Goal: Task Accomplishment & Management: Manage account settings

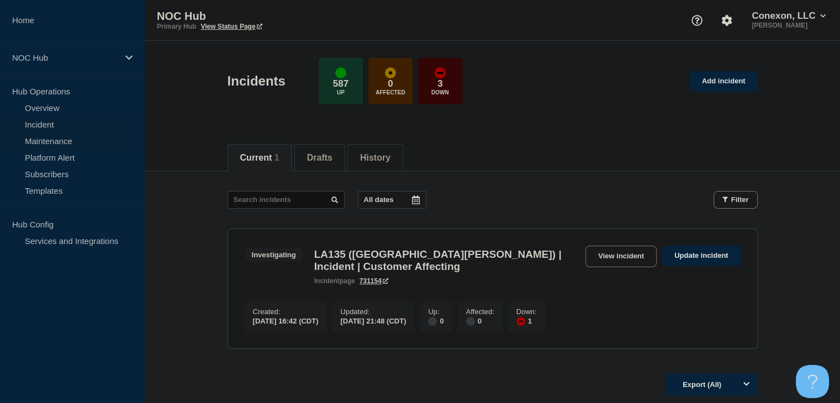
click at [77, 136] on link "Maintenance" at bounding box center [67, 140] width 134 height 17
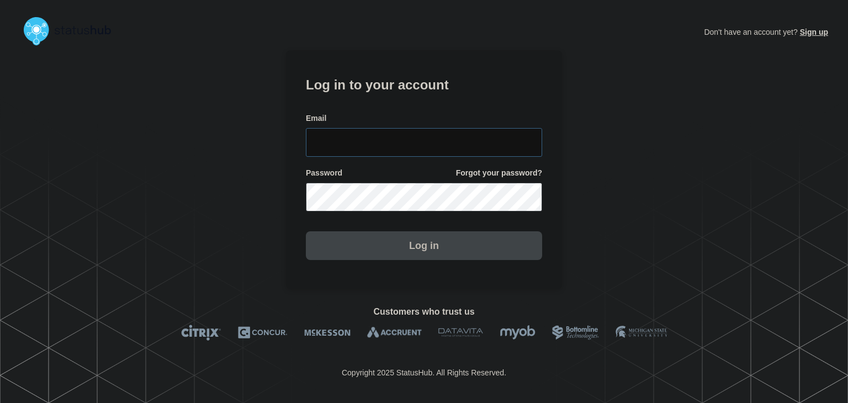
type input "amanda.mckeehan@conexon.us"
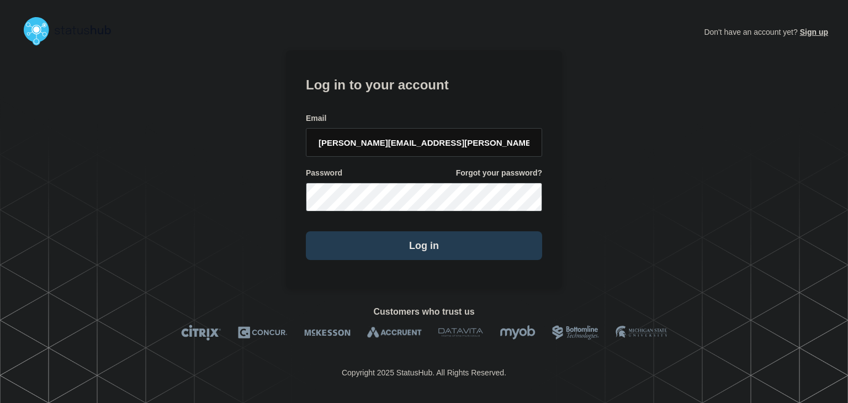
click at [365, 254] on button "Log in" at bounding box center [424, 245] width 236 height 29
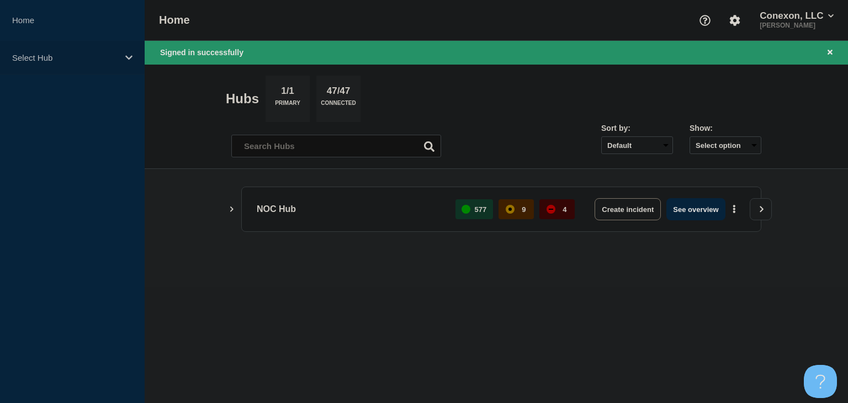
click at [103, 61] on p "Select Hub" at bounding box center [65, 57] width 106 height 9
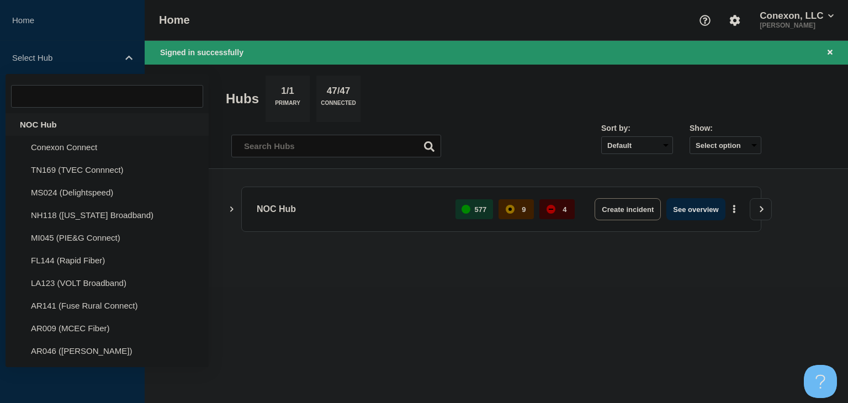
click at [71, 123] on div "NOC Hub" at bounding box center [107, 124] width 203 height 23
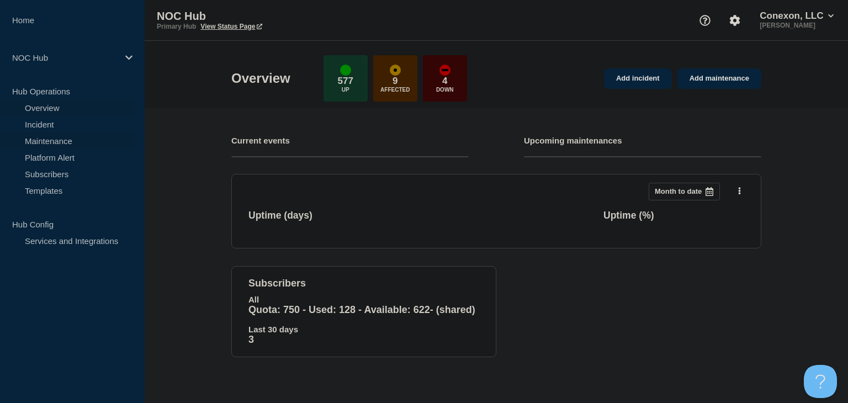
click at [40, 146] on link "Maintenance" at bounding box center [67, 140] width 134 height 17
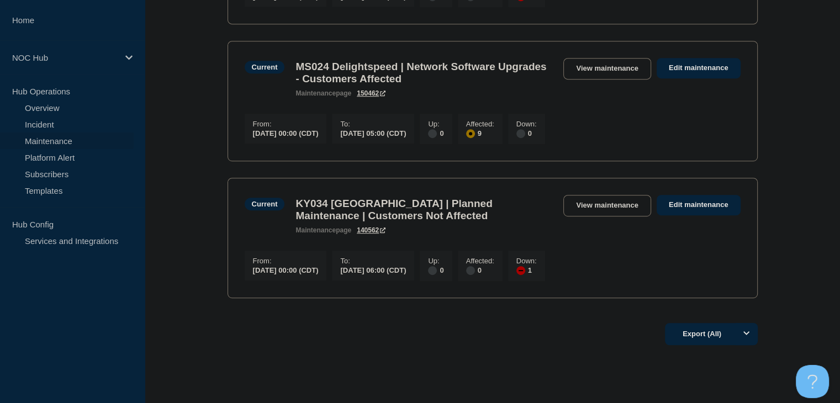
scroll to position [607, 0]
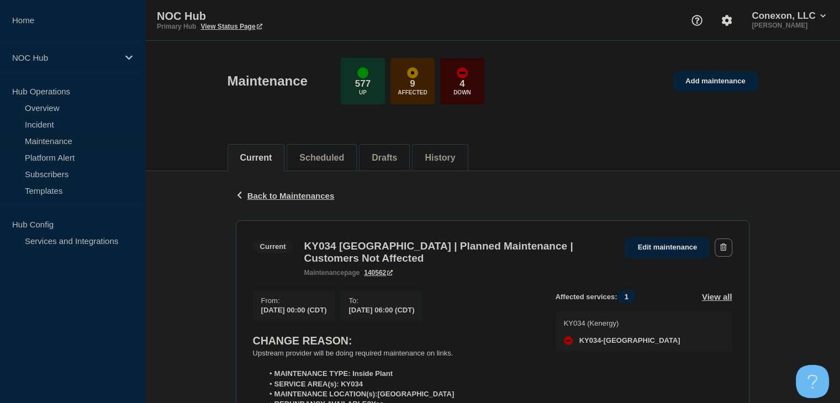
scroll to position [166, 0]
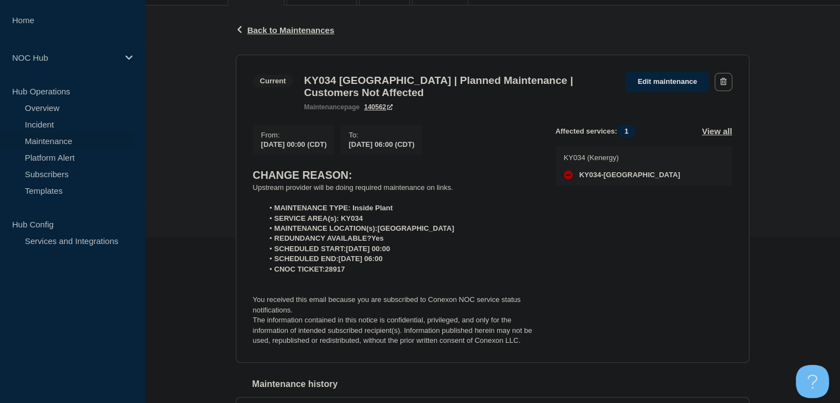
click at [242, 370] on div "Back Back to Maintenances Current KY034 [GEOGRAPHIC_DATA] | Planned Maintenance…" at bounding box center [492, 231] width 530 height 451
click at [55, 123] on link "Incident" at bounding box center [67, 124] width 134 height 17
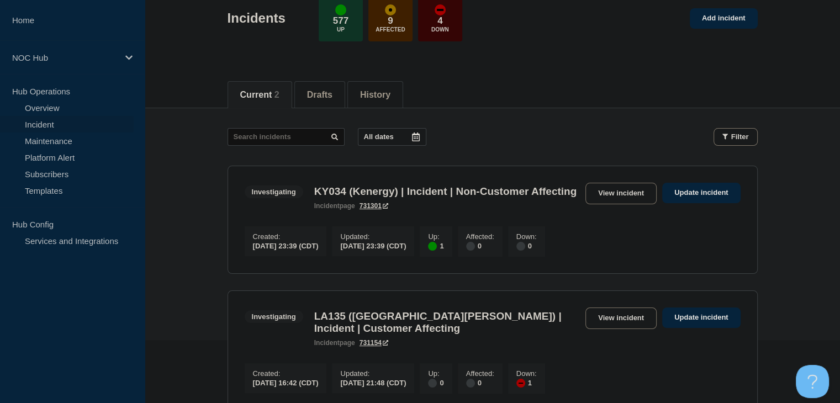
scroll to position [110, 0]
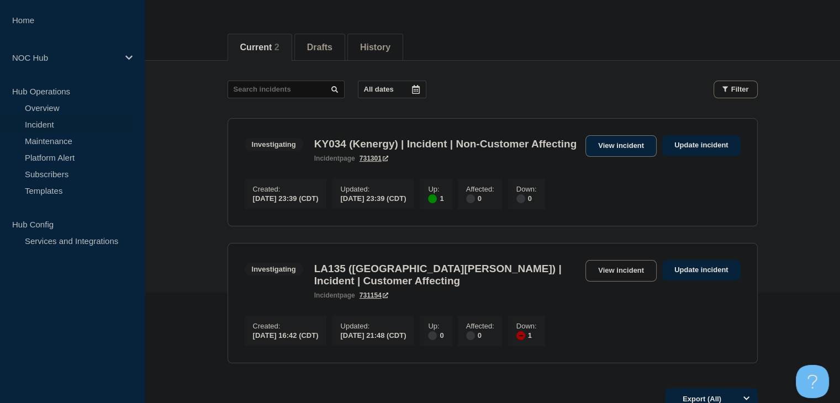
click at [636, 150] on link "View incident" at bounding box center [620, 146] width 71 height 22
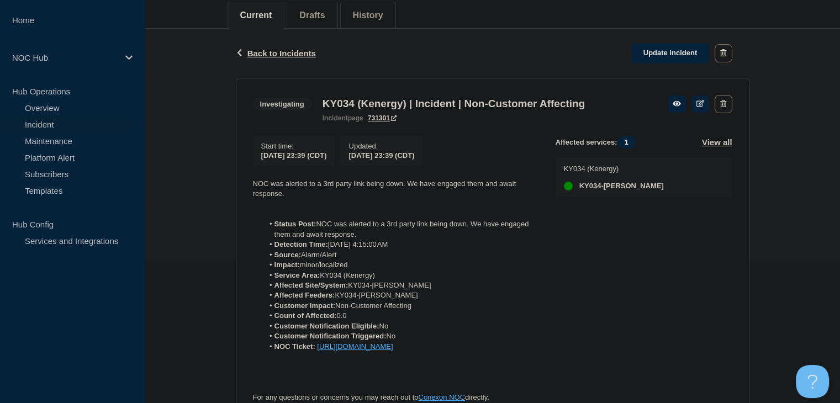
scroll to position [221, 0]
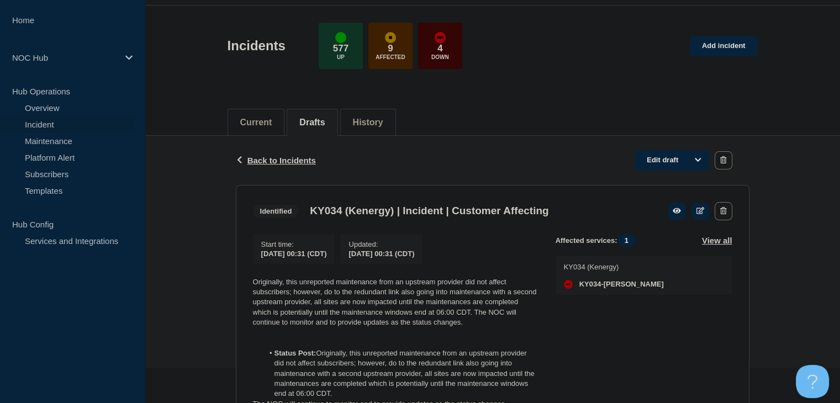
scroll to position [55, 0]
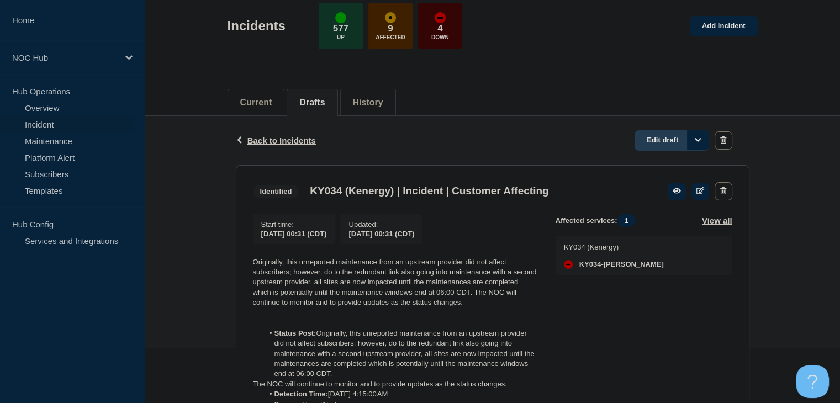
click at [677, 139] on link "Edit draft" at bounding box center [671, 140] width 75 height 20
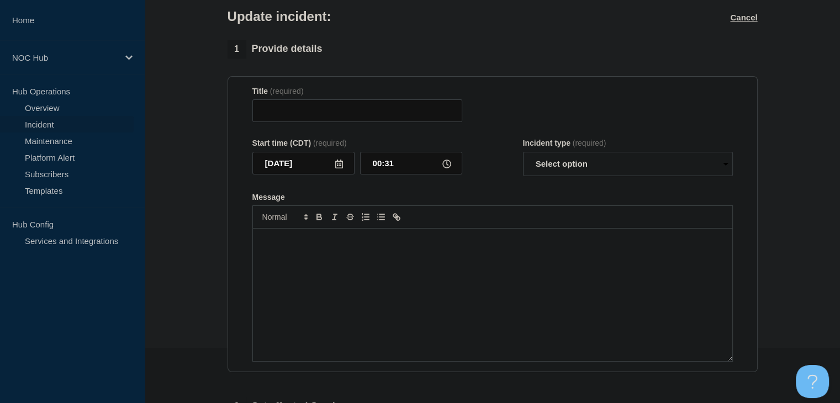
type input "KY034 (Kenergy) | Incident | Customer Affecting"
select select "identified"
radio input "false"
radio input "true"
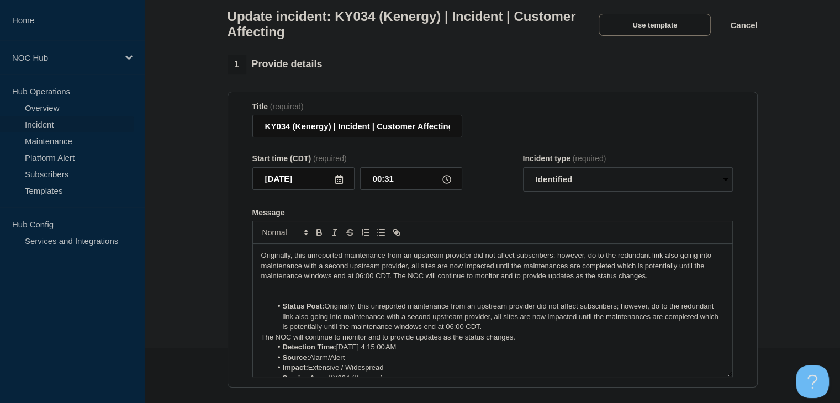
scroll to position [166, 0]
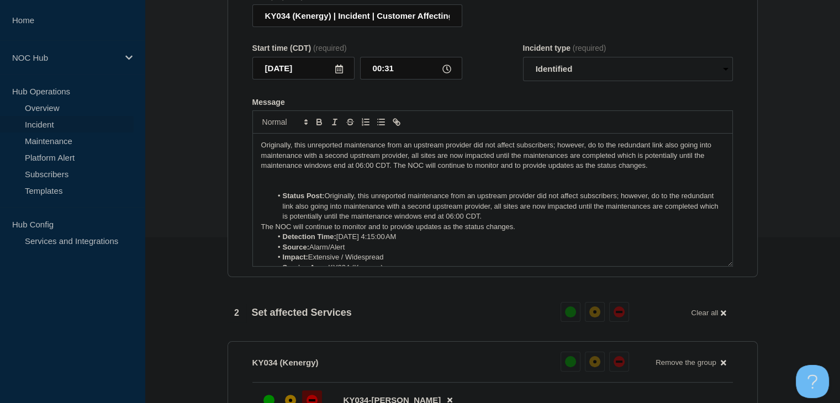
drag, startPoint x: 514, startPoint y: 225, endPoint x: 249, endPoint y: 199, distance: 266.2
click at [249, 199] on section "Title (required) KY034 (Kenergy) | Incident | Customer Affecting Start time (CD…" at bounding box center [492, 129] width 530 height 296
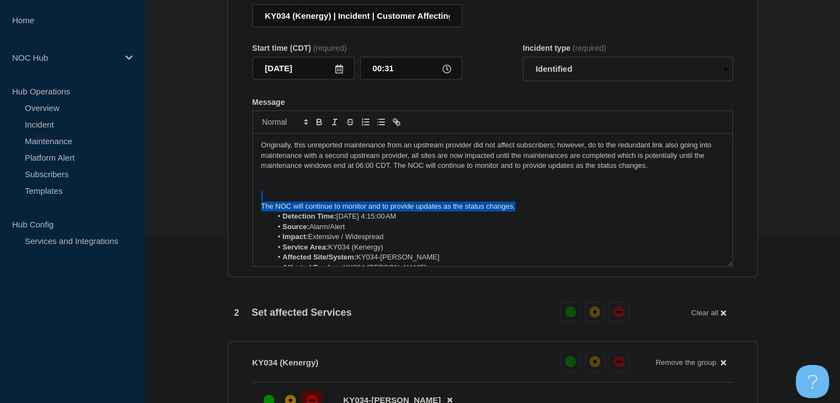
drag, startPoint x: 524, startPoint y: 211, endPoint x: 258, endPoint y: 206, distance: 266.1
click at [258, 206] on div "Originally, this unreported maintenance from an upstream provider did not affec…" at bounding box center [492, 200] width 479 height 132
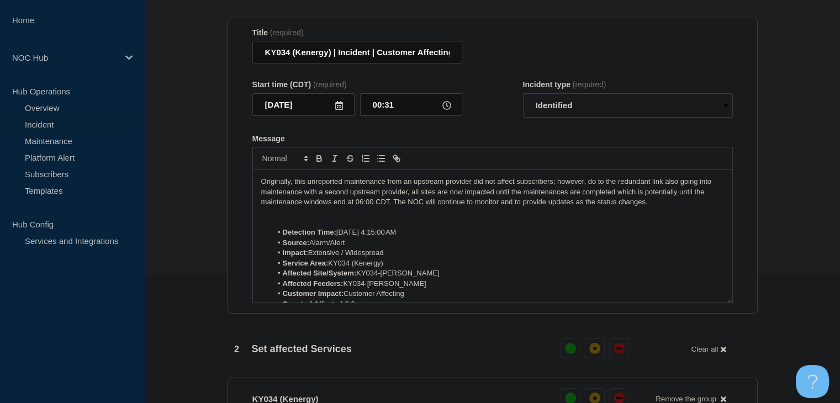
scroll to position [110, 0]
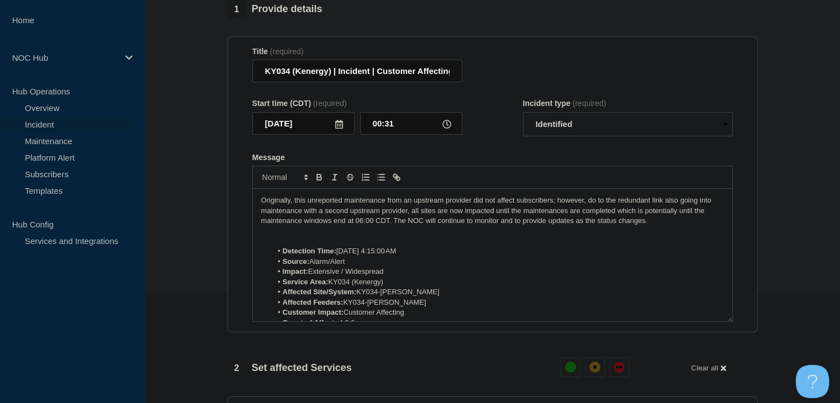
click at [392, 226] on p "Originally, this unreported maintenance from an upstream provider did not affec…" at bounding box center [492, 210] width 463 height 30
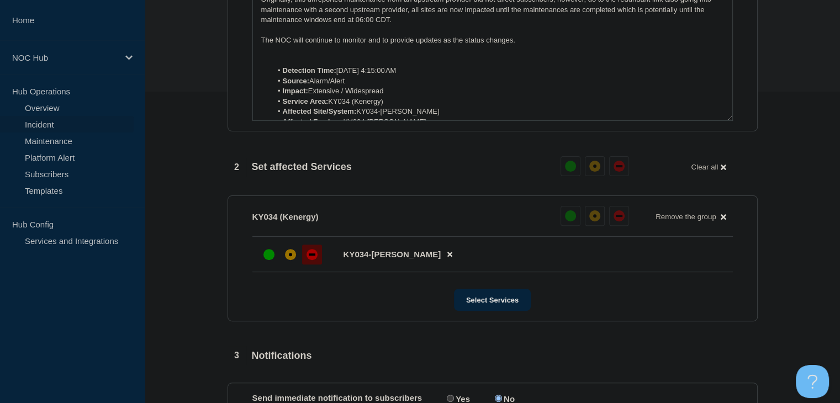
scroll to position [422, 0]
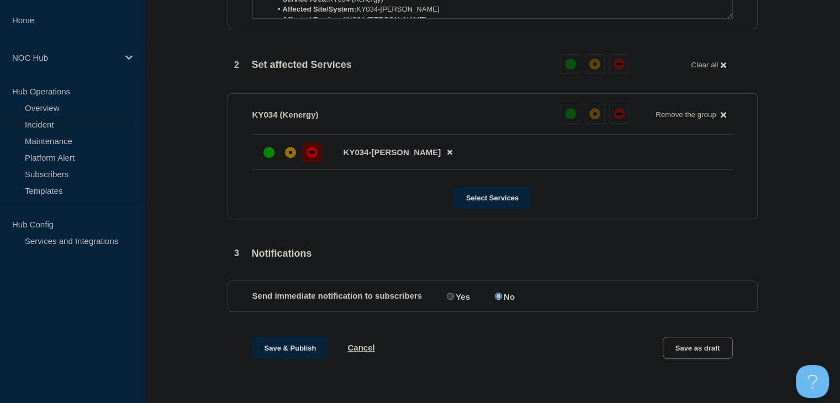
click at [453, 296] on input "Yes" at bounding box center [450, 296] width 7 height 7
radio input "true"
radio input "false"
click at [294, 349] on button "Save & Publish" at bounding box center [290, 348] width 76 height 22
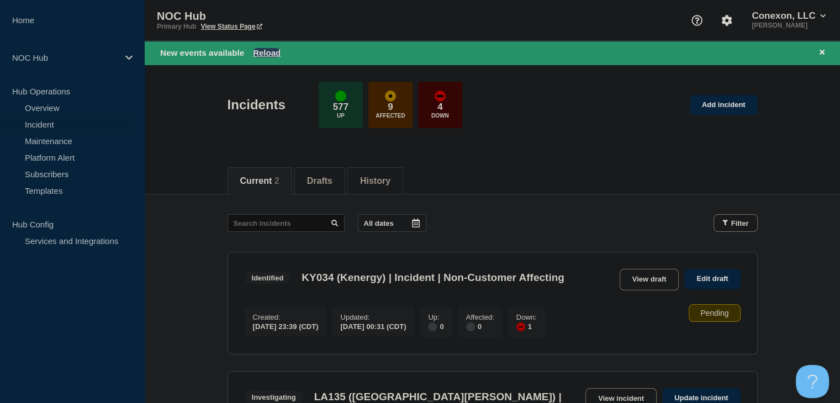
click at [261, 54] on button "Reload" at bounding box center [267, 52] width 28 height 9
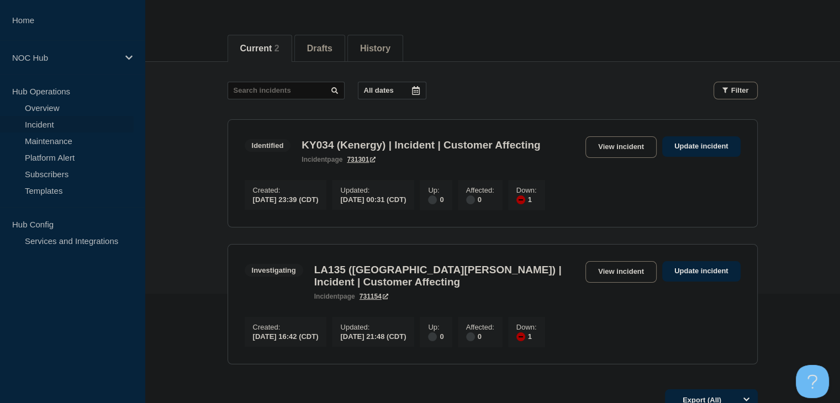
scroll to position [110, 0]
click at [617, 148] on link "View incident" at bounding box center [620, 146] width 71 height 22
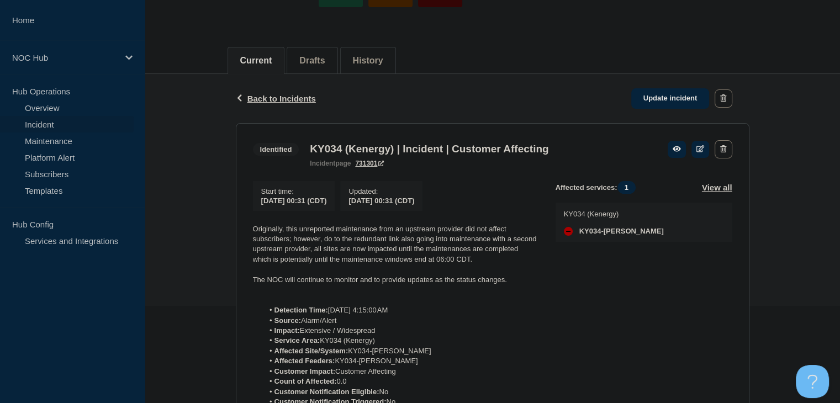
scroll to position [12, 0]
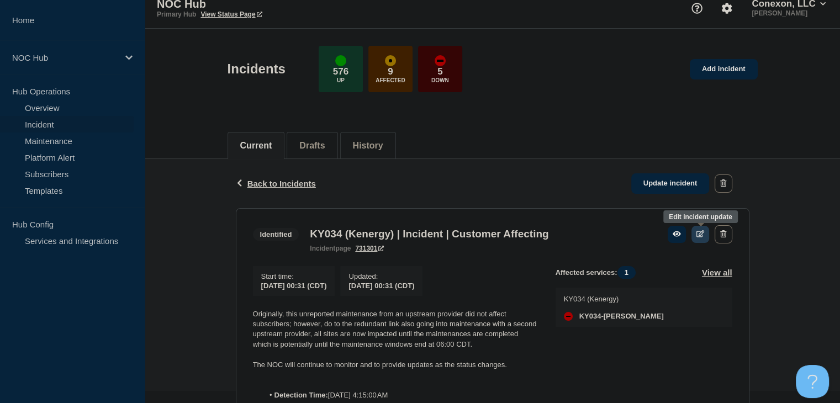
click at [697, 236] on icon at bounding box center [700, 233] width 8 height 7
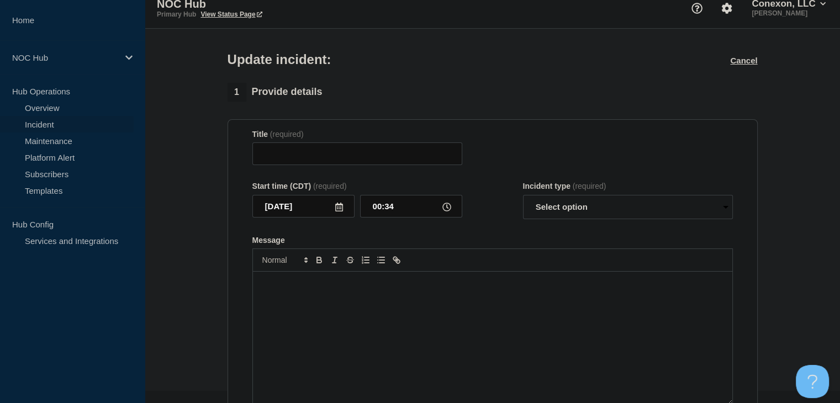
type input "KY034 (Kenergy) | Incident | Customer Affecting"
type input "00:31"
select select "identified"
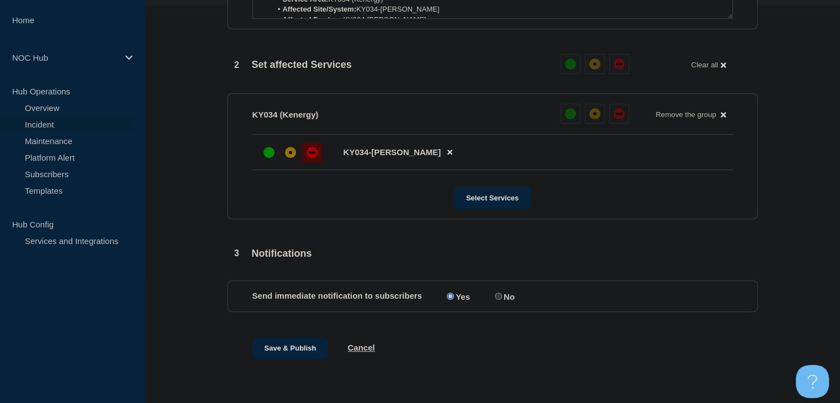
scroll to position [403, 0]
click at [483, 195] on button "Select Services" at bounding box center [492, 198] width 77 height 22
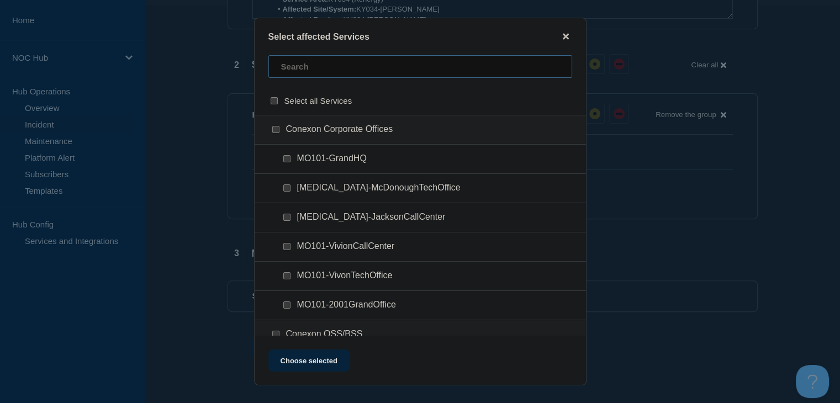
click at [327, 73] on input "text" at bounding box center [420, 66] width 304 height 23
type input "ky034"
click at [274, 132] on input "KY034 (Kenergy) checkbox" at bounding box center [275, 129] width 7 height 7
checkbox input "true"
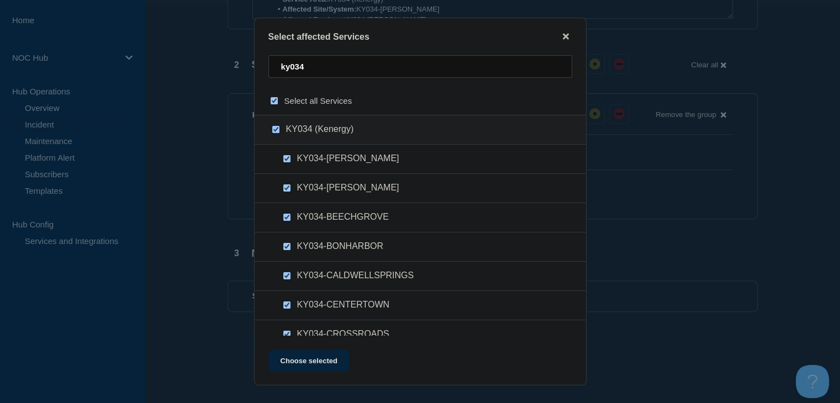
checkbox input "true"
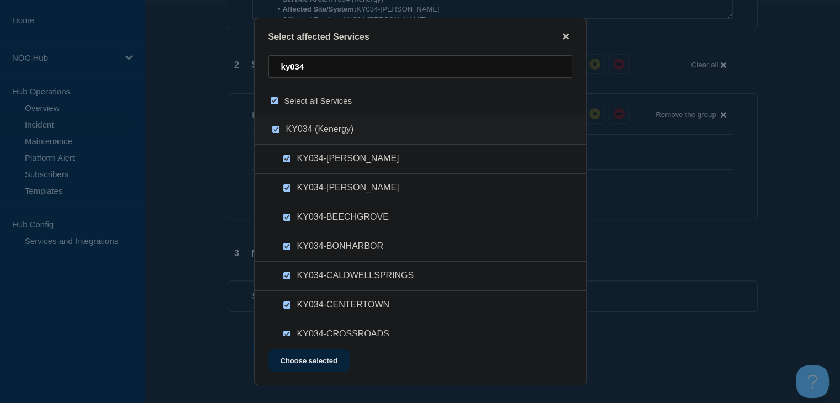
checkbox input "true"
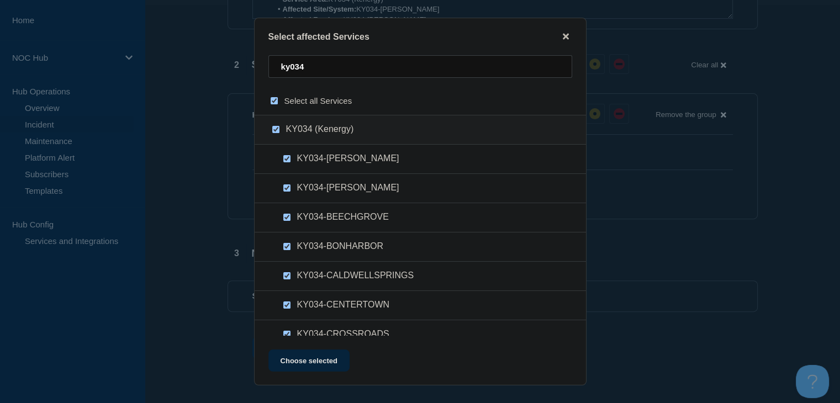
checkbox input "true"
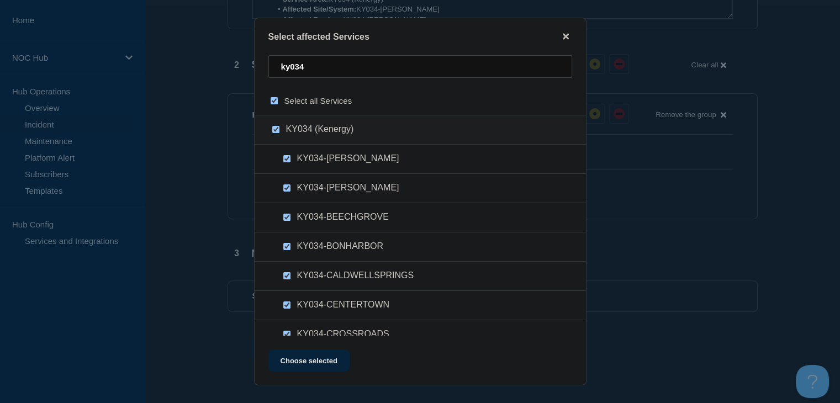
checkbox input "true"
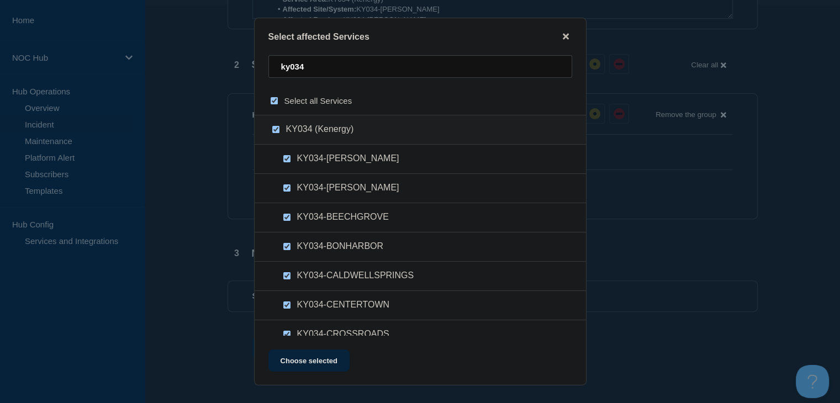
checkbox input "true"
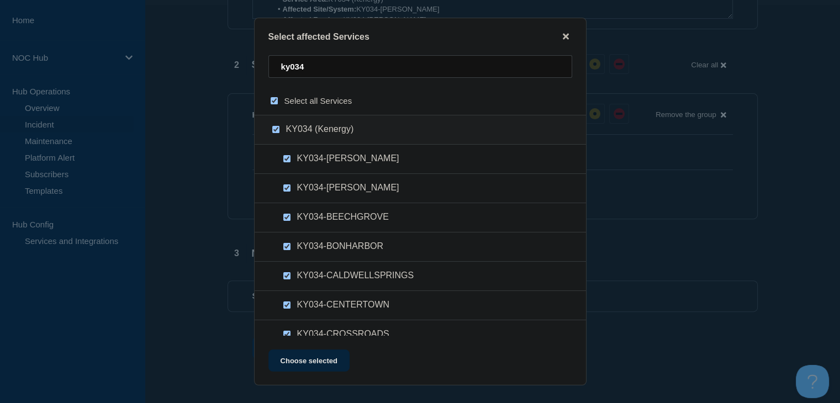
checkbox input "true"
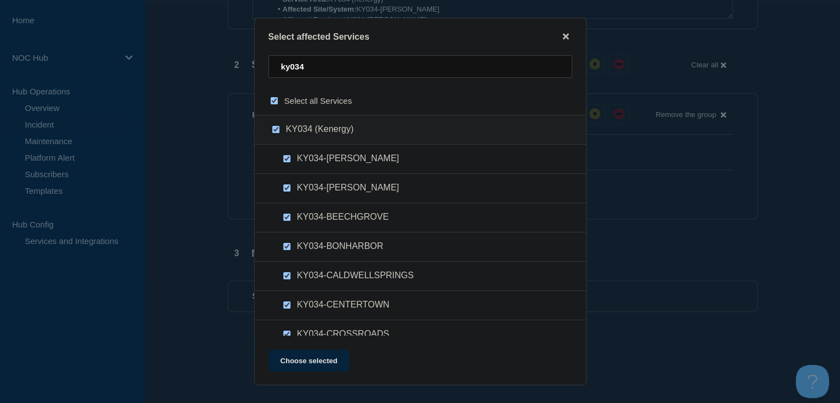
checkbox input "true"
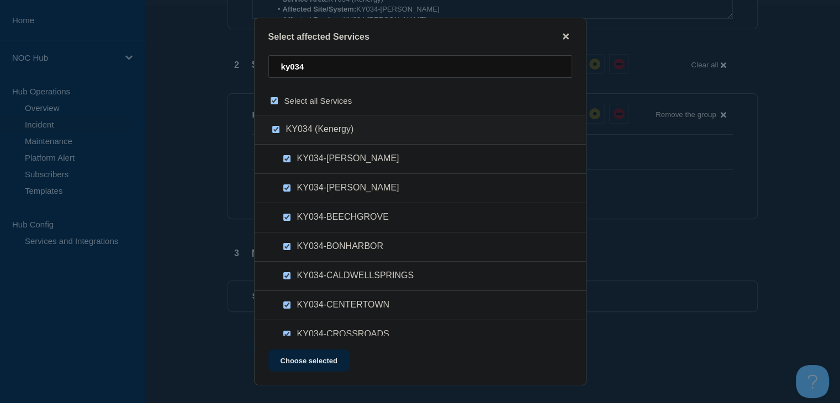
checkbox input "true"
click at [316, 363] on button "Choose selected" at bounding box center [308, 360] width 81 height 22
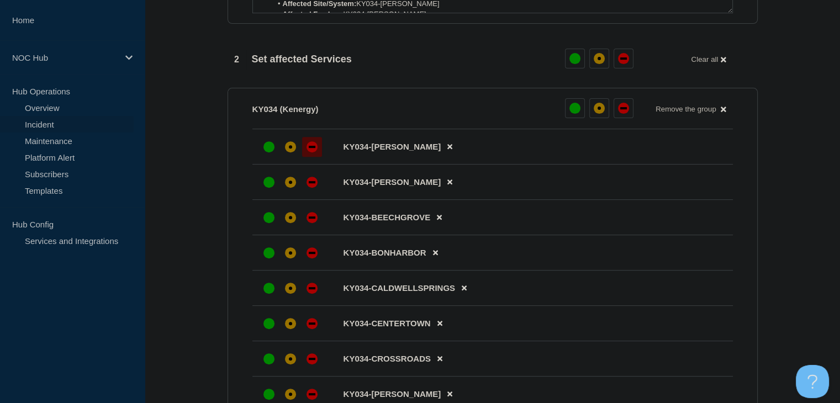
click at [314, 152] on div "down" at bounding box center [311, 146] width 11 height 11
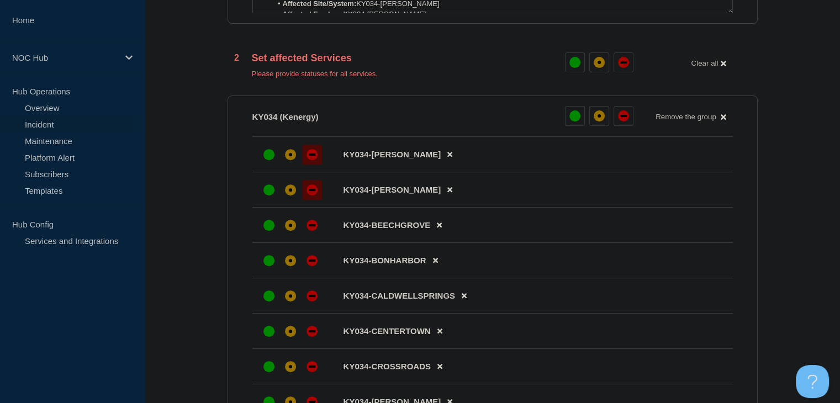
click at [311, 190] on div "down" at bounding box center [311, 189] width 11 height 11
click at [437, 226] on icon at bounding box center [439, 224] width 5 height 7
click at [316, 231] on div "down" at bounding box center [311, 225] width 11 height 11
click at [440, 298] on icon at bounding box center [439, 295] width 5 height 7
click at [319, 298] on div at bounding box center [312, 296] width 20 height 20
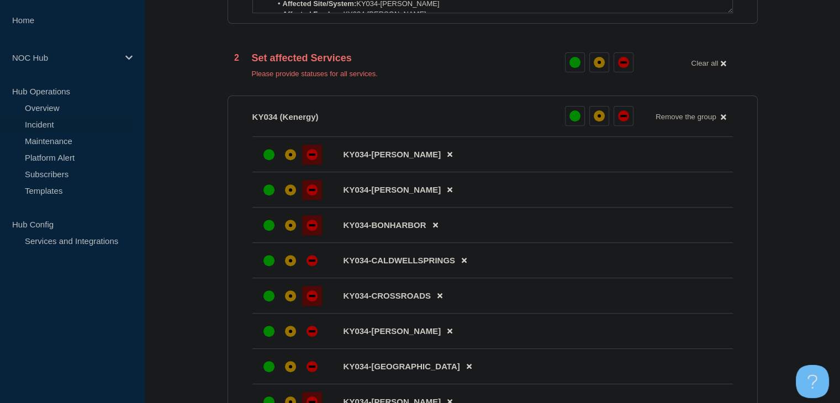
drag, startPoint x: 314, startPoint y: 273, endPoint x: 342, endPoint y: 272, distance: 28.2
click at [314, 270] on div at bounding box center [312, 261] width 20 height 20
click at [461, 264] on icon at bounding box center [463, 260] width 5 height 7
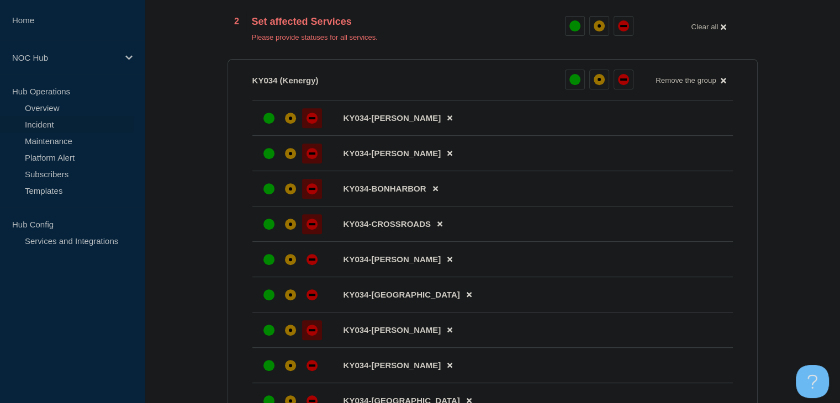
scroll to position [514, 0]
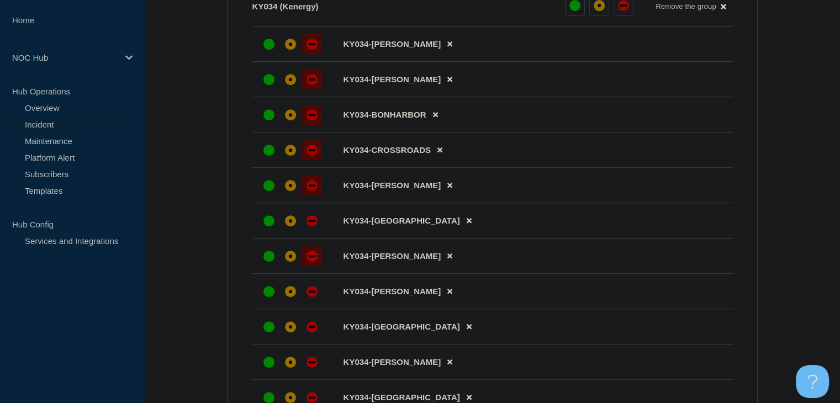
click at [317, 193] on div at bounding box center [312, 186] width 20 height 20
click at [315, 222] on div at bounding box center [312, 221] width 20 height 20
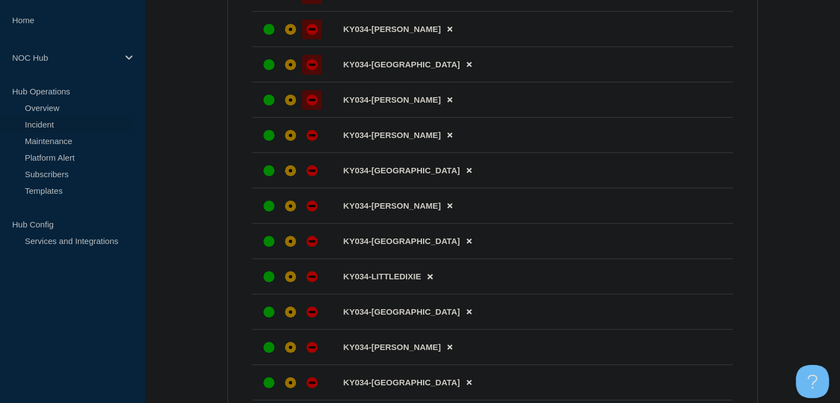
scroll to position [679, 0]
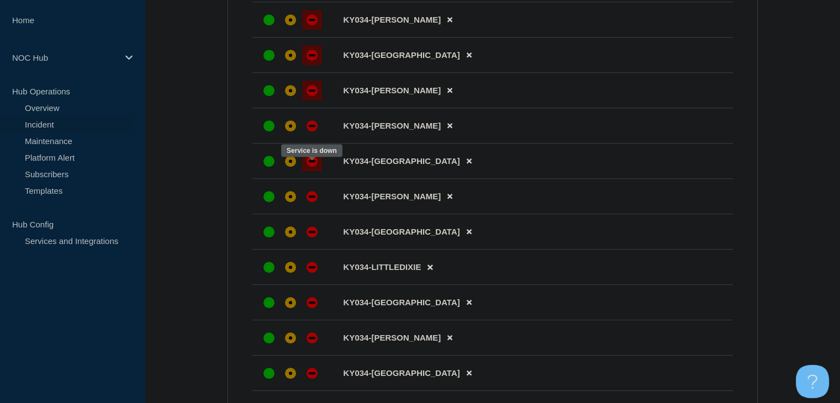
click at [315, 167] on div "down" at bounding box center [311, 161] width 11 height 11
click at [311, 136] on div at bounding box center [312, 126] width 20 height 20
click at [447, 129] on icon at bounding box center [449, 126] width 5 height 5
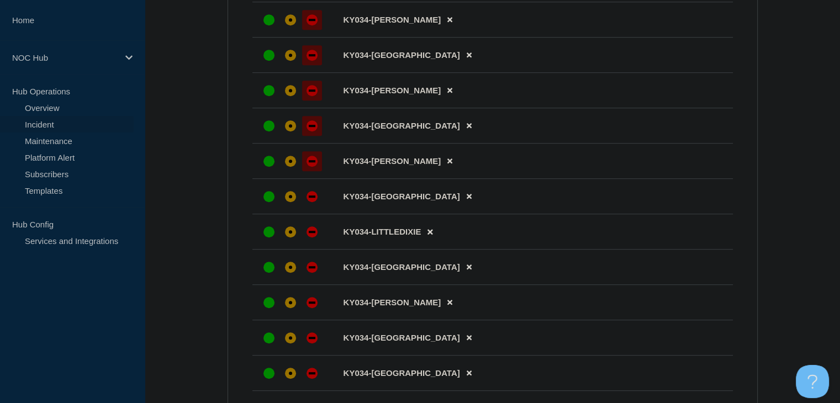
click at [307, 167] on div "down" at bounding box center [311, 161] width 11 height 11
click at [309, 199] on div "down" at bounding box center [311, 196] width 11 height 11
click at [316, 236] on div at bounding box center [312, 232] width 20 height 20
click at [460, 272] on button at bounding box center [469, 267] width 18 height 22
click at [315, 273] on div "down" at bounding box center [311, 267] width 11 height 11
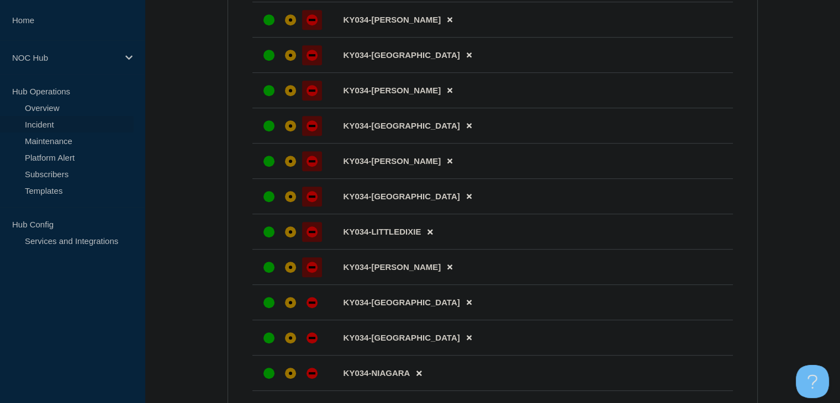
scroll to position [790, 0]
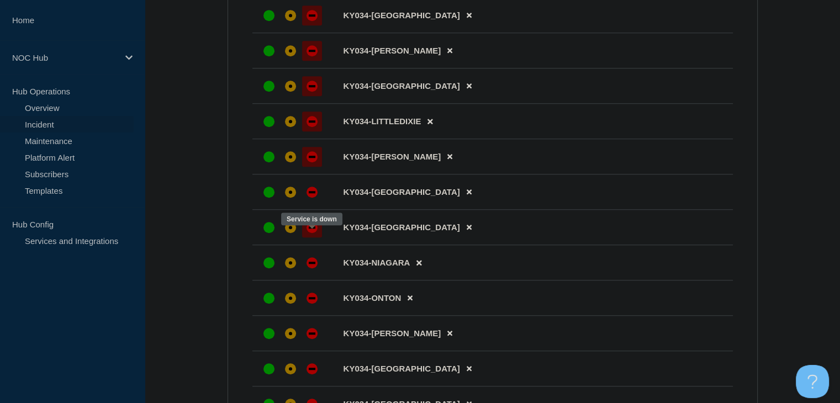
click at [317, 236] on div at bounding box center [312, 227] width 20 height 20
click at [316, 262] on li "KY034-NIAGARA" at bounding box center [492, 262] width 480 height 35
click at [315, 268] on div at bounding box center [312, 263] width 20 height 20
click at [409, 301] on icon at bounding box center [409, 298] width 5 height 5
click at [322, 314] on li "KY034-[PERSON_NAME]" at bounding box center [492, 297] width 480 height 35
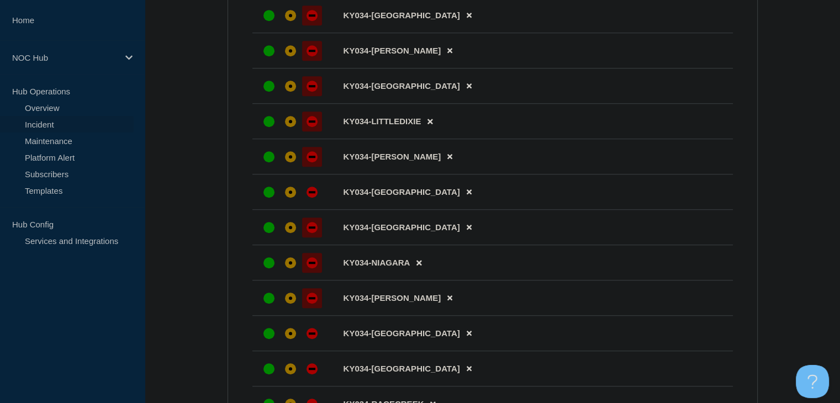
click at [315, 304] on div "down" at bounding box center [311, 298] width 11 height 11
click at [314, 336] on div at bounding box center [312, 333] width 20 height 20
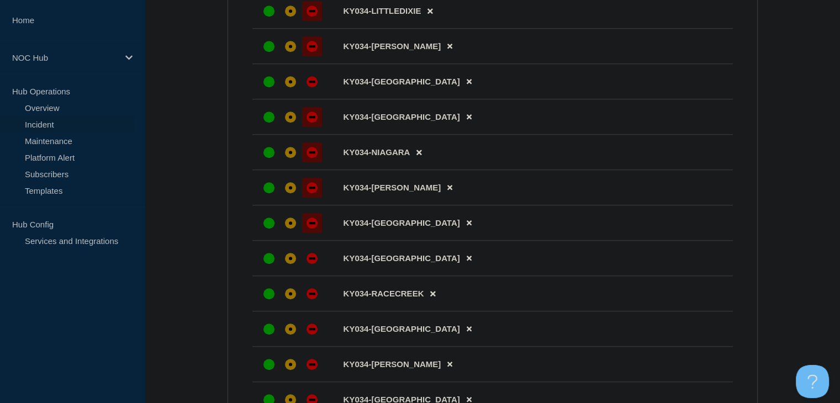
drag, startPoint x: 431, startPoint y: 269, endPoint x: 410, endPoint y: 274, distance: 21.6
click at [460, 269] on button at bounding box center [469, 258] width 18 height 22
click at [306, 264] on div "down" at bounding box center [311, 258] width 11 height 11
click at [466, 296] on icon at bounding box center [468, 293] width 5 height 5
click at [440, 304] on button at bounding box center [449, 294] width 18 height 22
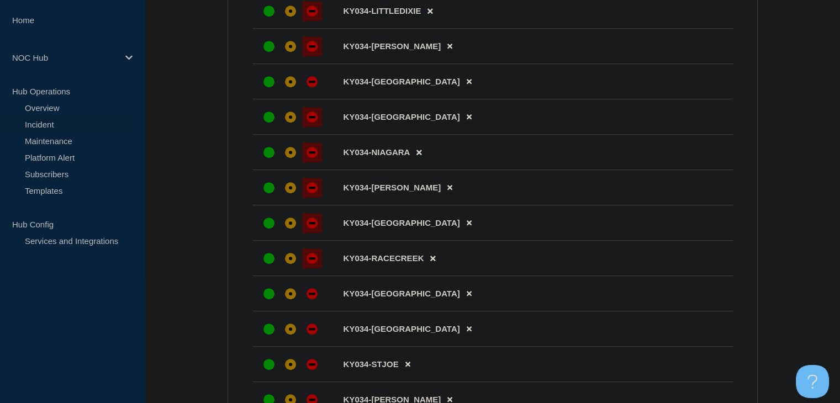
drag, startPoint x: 318, startPoint y: 307, endPoint x: 422, endPoint y: 338, distance: 108.3
click at [318, 304] on div at bounding box center [312, 294] width 20 height 20
click at [466, 332] on icon at bounding box center [468, 329] width 5 height 5
click at [313, 334] on div "down" at bounding box center [311, 328] width 11 height 11
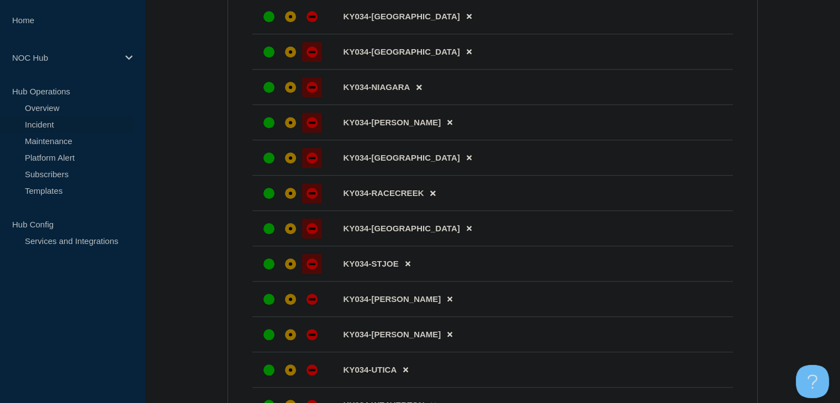
scroll to position [1066, 0]
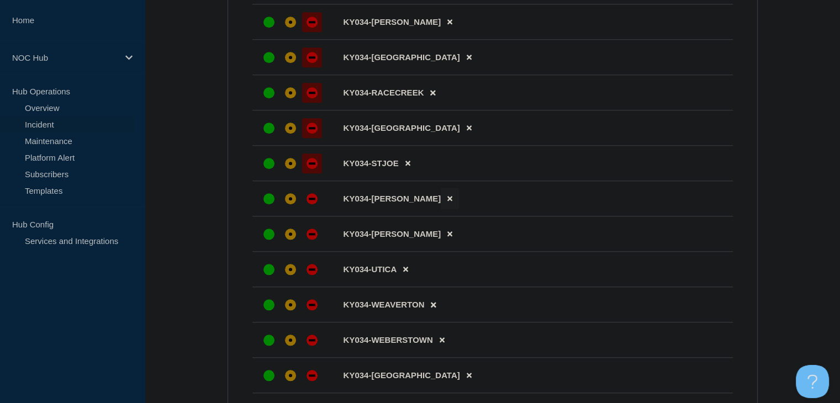
click at [440, 209] on button at bounding box center [449, 199] width 18 height 22
click at [314, 209] on div at bounding box center [312, 199] width 20 height 20
click at [311, 240] on div "down" at bounding box center [311, 234] width 11 height 11
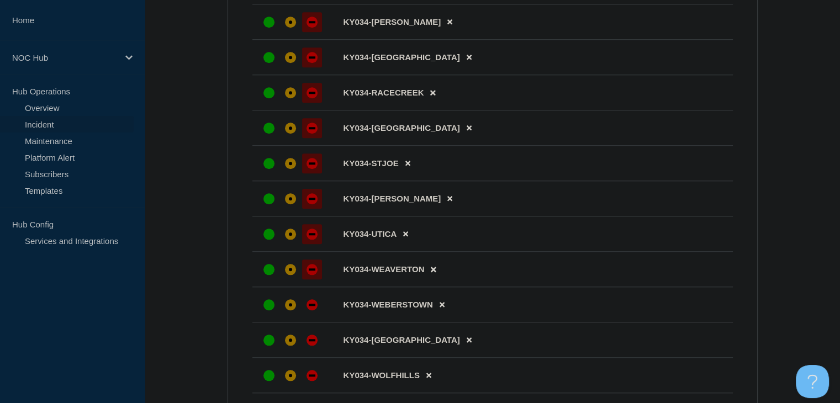
click at [310, 275] on div "down" at bounding box center [311, 269] width 11 height 11
click at [307, 304] on li "KY034-WEBERSTOWN" at bounding box center [492, 304] width 480 height 35
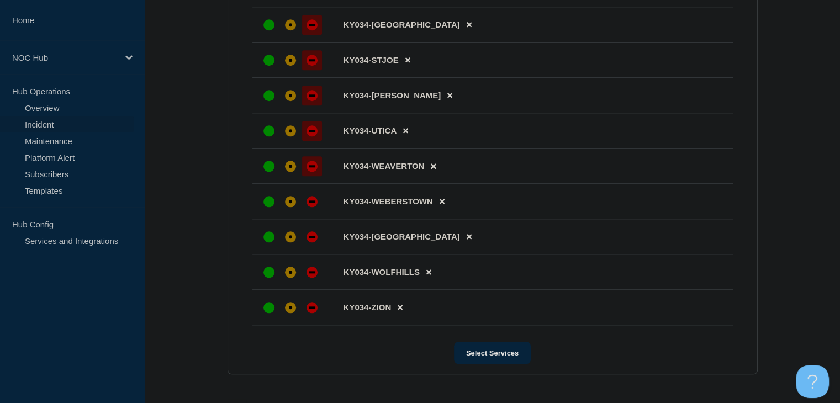
scroll to position [1176, 0]
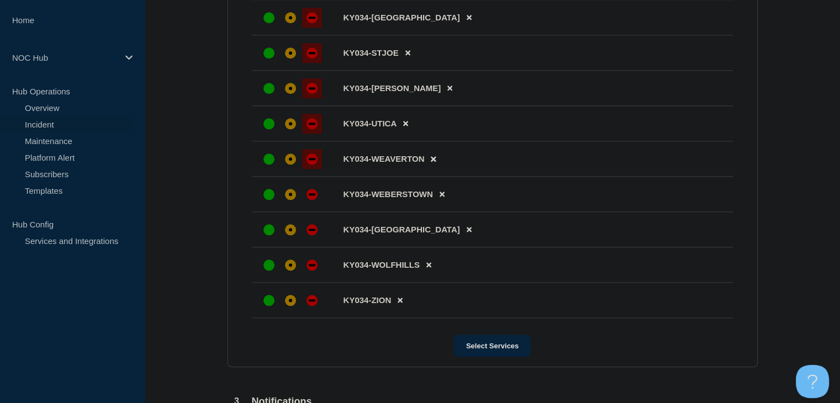
click at [311, 306] on div "down" at bounding box center [311, 300] width 11 height 11
click at [312, 270] on div "down" at bounding box center [311, 264] width 11 height 11
click at [313, 235] on div "down" at bounding box center [311, 229] width 11 height 11
click at [314, 195] on div "down" at bounding box center [312, 194] width 7 height 2
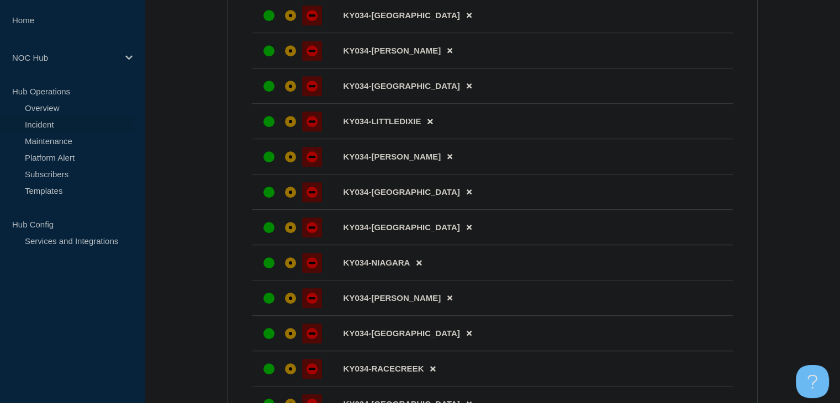
click at [312, 198] on div "down" at bounding box center [311, 192] width 11 height 11
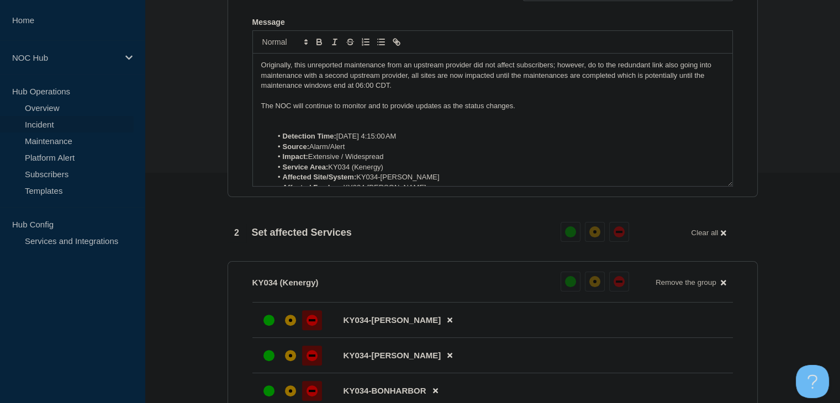
scroll to position [65, 0]
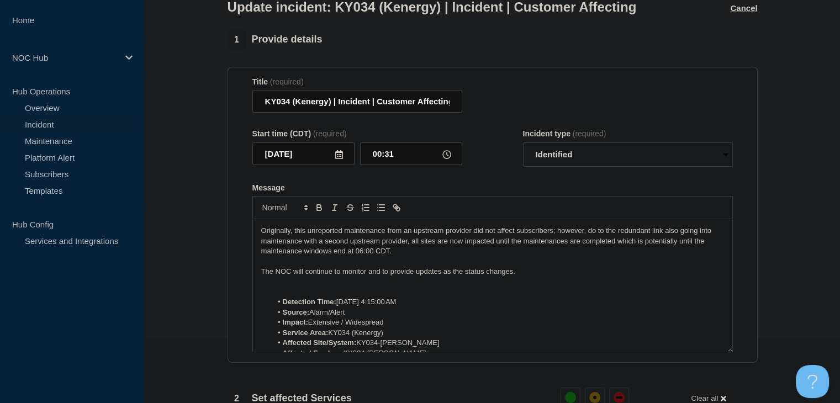
click at [398, 256] on p "Originally, this unreported maintenance from an upstream provider did not affec…" at bounding box center [492, 241] width 463 height 30
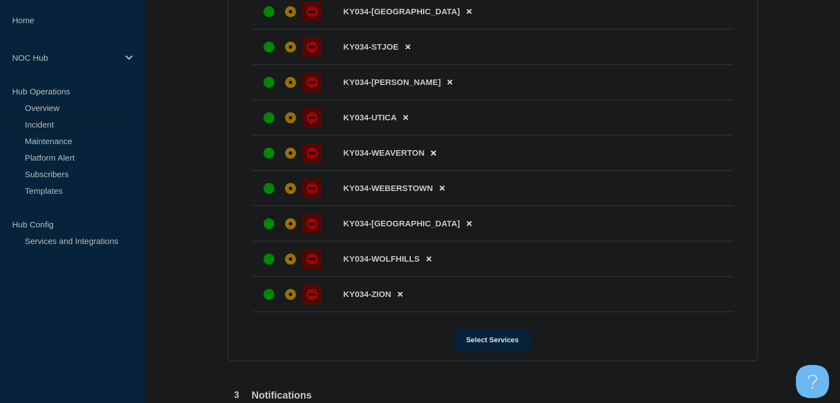
scroll to position [1334, 0]
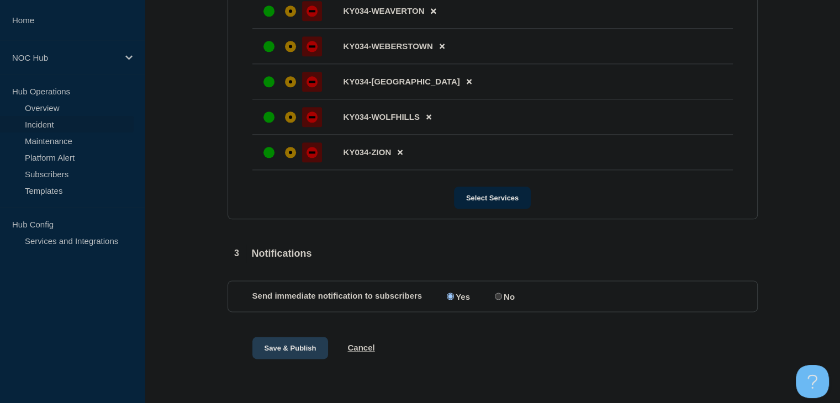
click at [299, 345] on button "Save & Publish" at bounding box center [290, 348] width 76 height 22
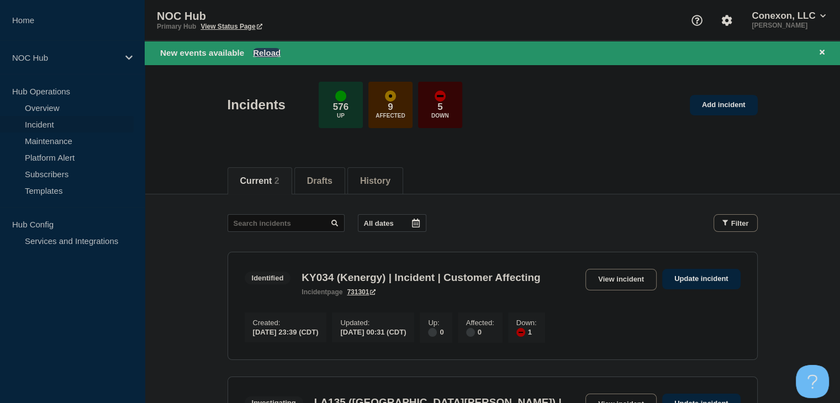
click at [257, 49] on button "Reload" at bounding box center [267, 52] width 28 height 9
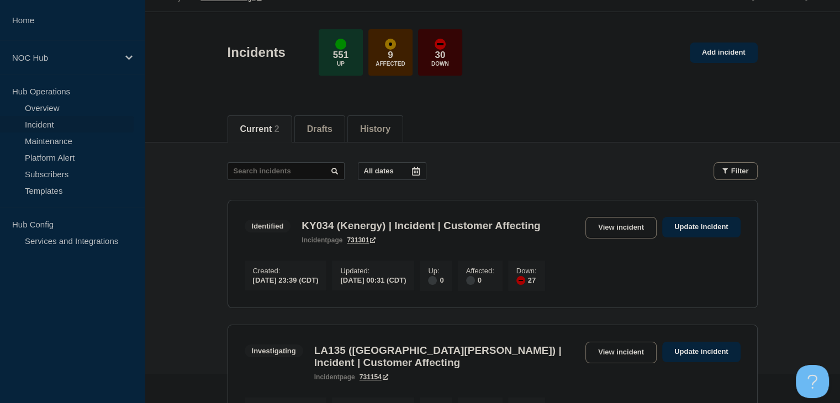
scroll to position [55, 0]
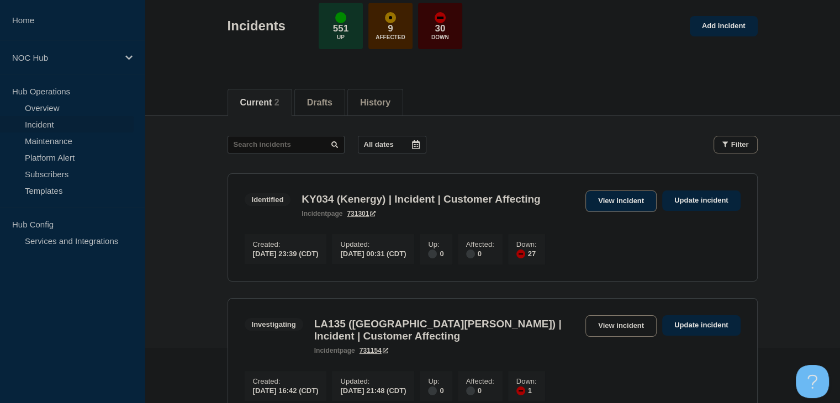
click at [624, 208] on link "View incident" at bounding box center [620, 201] width 71 height 22
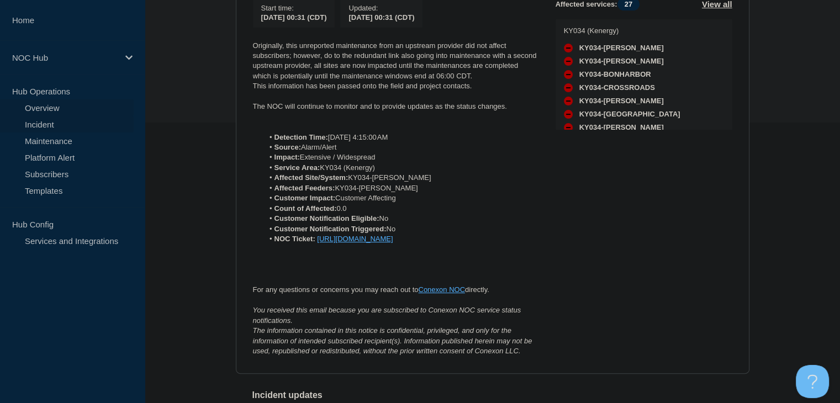
click at [93, 108] on link "Overview" at bounding box center [67, 107] width 134 height 17
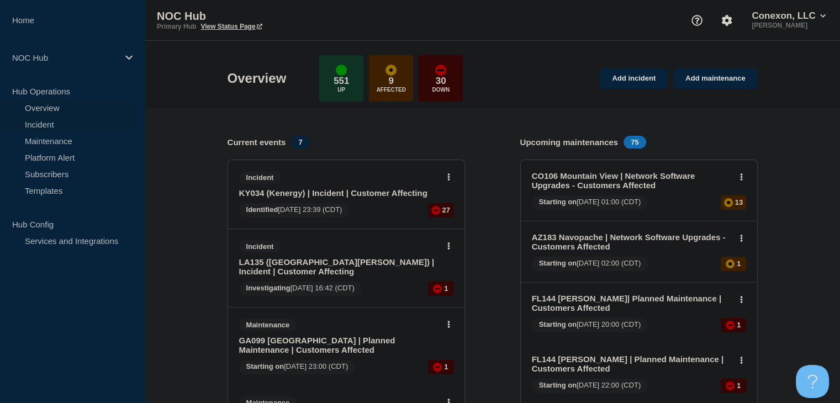
click at [45, 121] on link "Incident" at bounding box center [67, 124] width 134 height 17
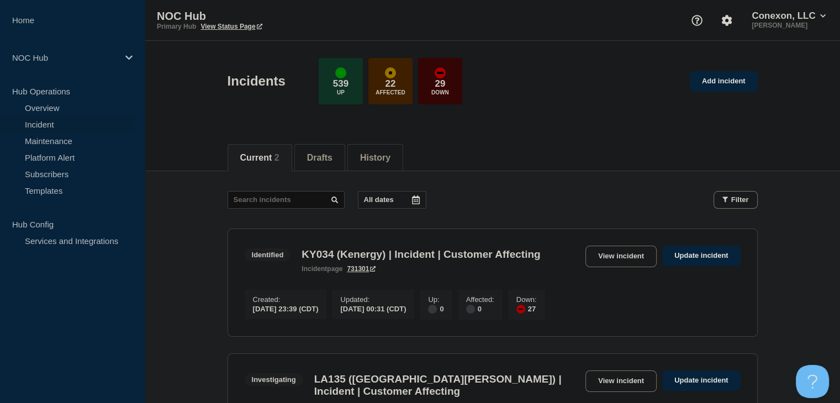
scroll to position [166, 0]
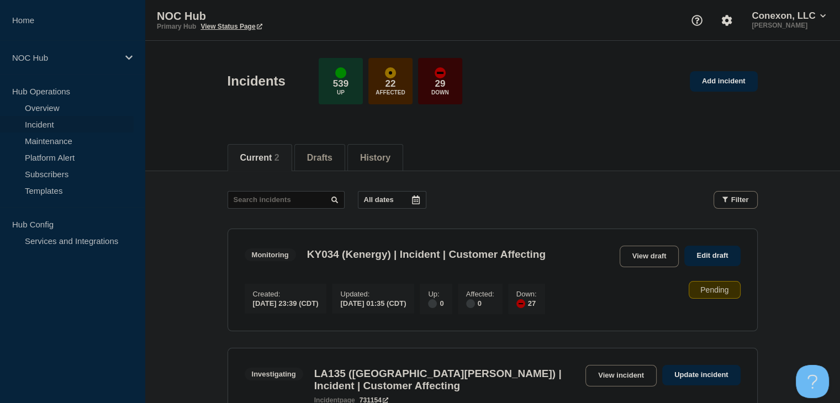
scroll to position [110, 0]
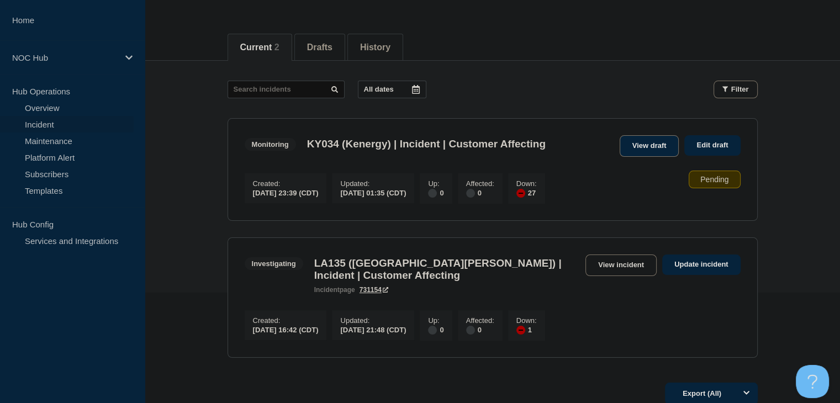
click at [635, 151] on link "View draft" at bounding box center [649, 146] width 60 height 22
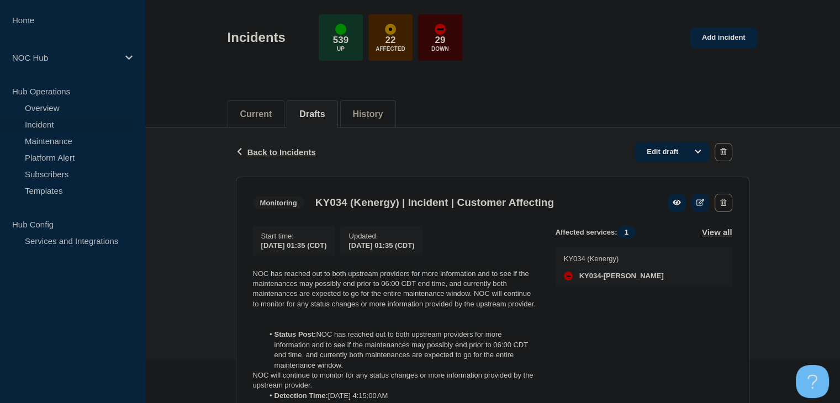
scroll to position [110, 0]
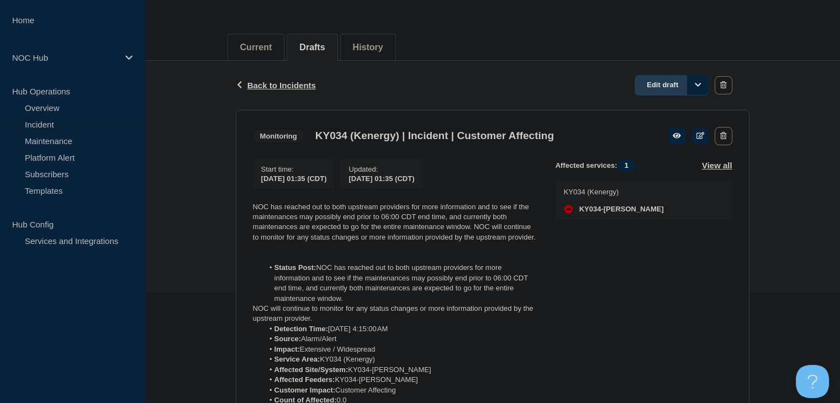
click at [665, 87] on link "Edit draft" at bounding box center [671, 85] width 75 height 20
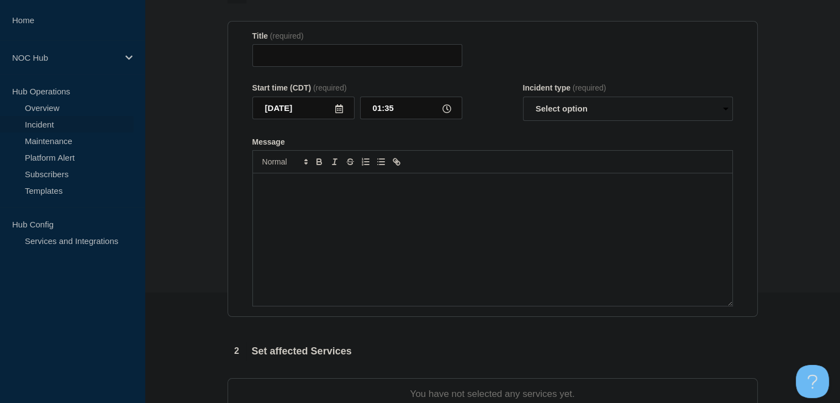
type input "KY034 (Kenergy) | Incident | Customer Affecting"
select select "monitoring"
radio input "false"
radio input "true"
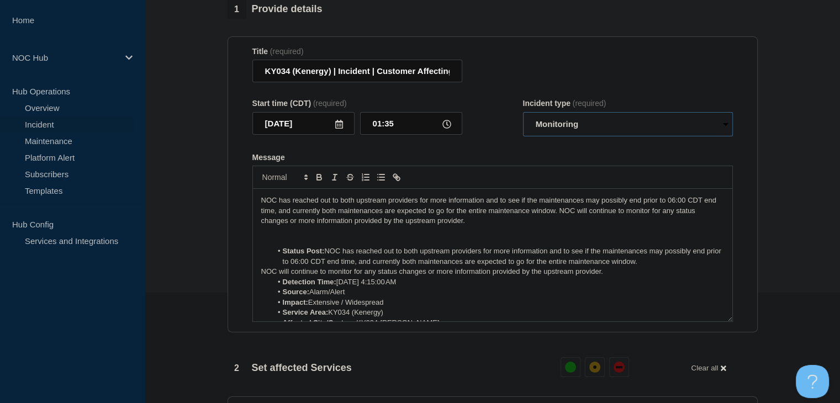
click at [550, 135] on select "Select option Investigating Identified Monitoring Resolved" at bounding box center [628, 124] width 210 height 24
click at [487, 162] on div "Message" at bounding box center [492, 157] width 480 height 9
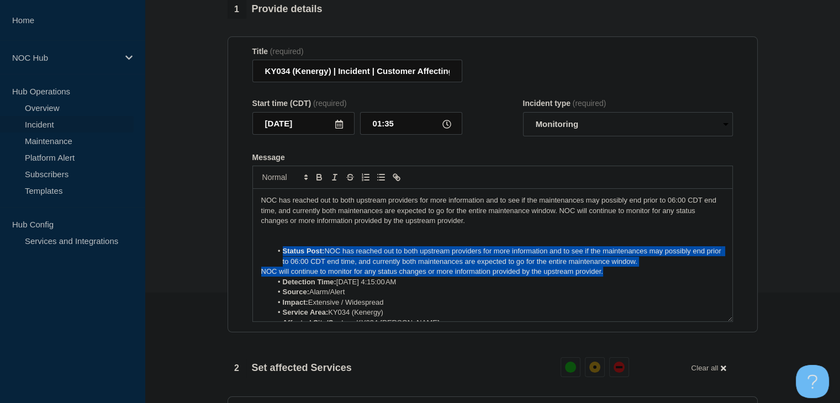
drag, startPoint x: 608, startPoint y: 281, endPoint x: 274, endPoint y: 257, distance: 334.8
click at [274, 257] on div "NOC has reached out to both upstream providers for more information and to see …" at bounding box center [492, 255] width 479 height 132
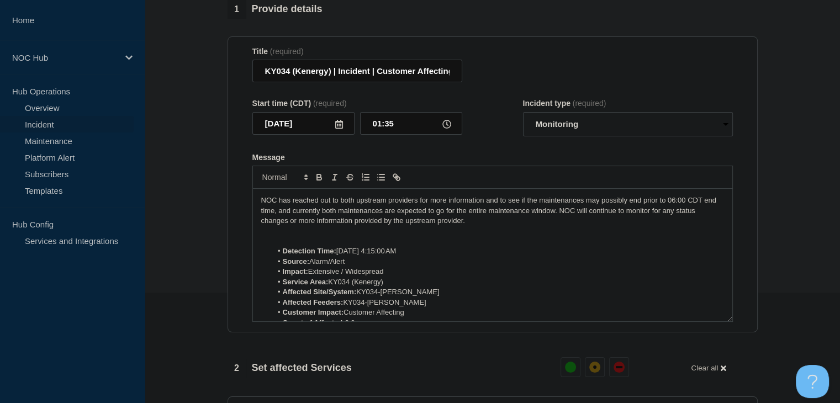
scroll to position [55, 0]
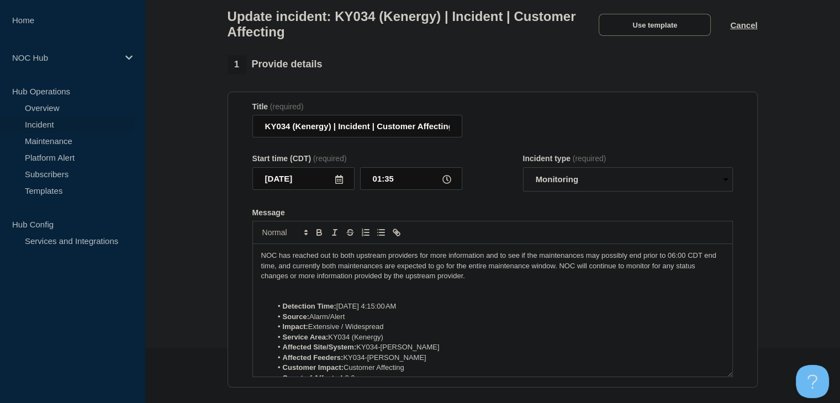
click at [406, 311] on li "Detection Time: Oct 9, 2025, 4:15:00 AM" at bounding box center [498, 306] width 452 height 10
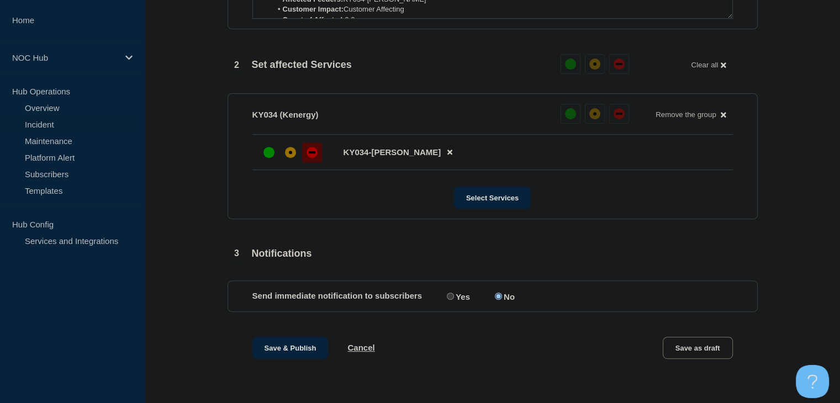
scroll to position [146, 0]
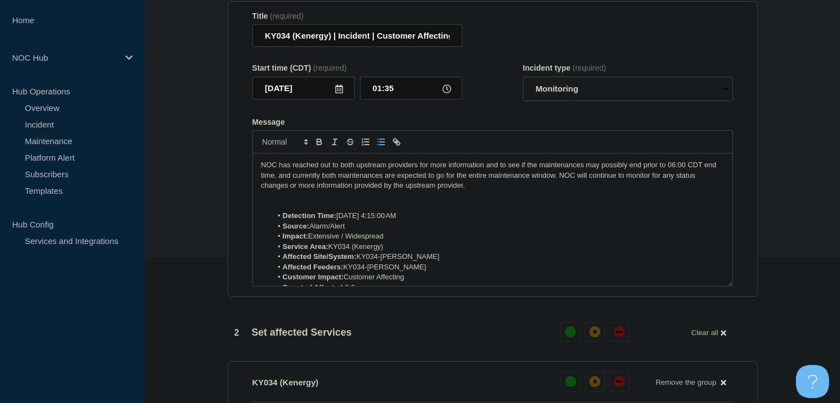
click at [383, 221] on li "Detection Time: Oct 9, 2025, 4:15:00 AM" at bounding box center [498, 216] width 452 height 10
click at [414, 221] on li "Detection Time: Oct 9, 2025, 11:15:00 AM" at bounding box center [498, 216] width 452 height 10
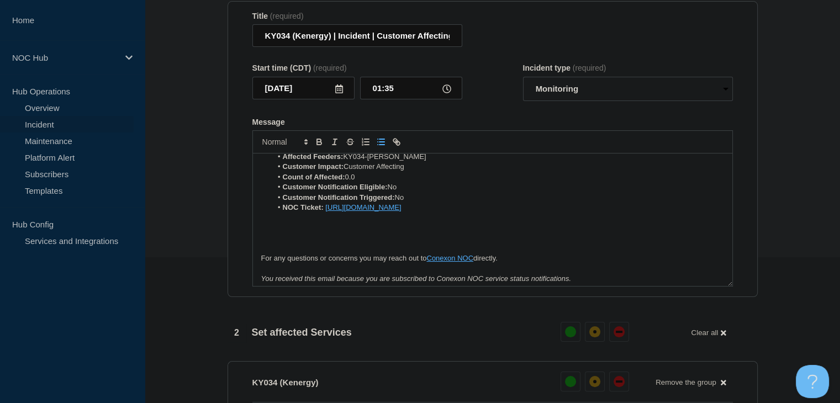
scroll to position [0, 0]
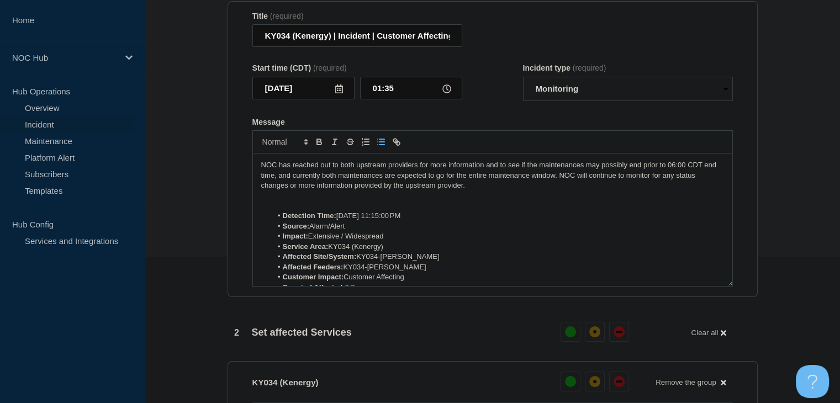
click at [574, 182] on p "NOC has reached out to both upstream providers for more information and to see …" at bounding box center [492, 175] width 463 height 30
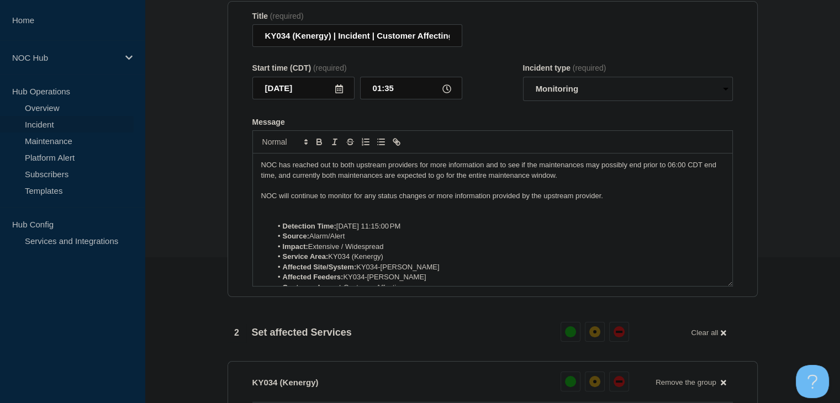
click at [601, 201] on p "NOC will continue to monitor for any status changes or more information provide…" at bounding box center [492, 196] width 463 height 10
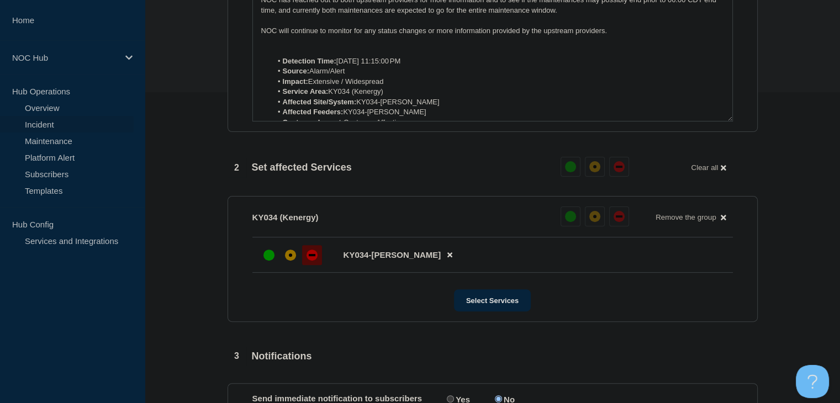
scroll to position [422, 0]
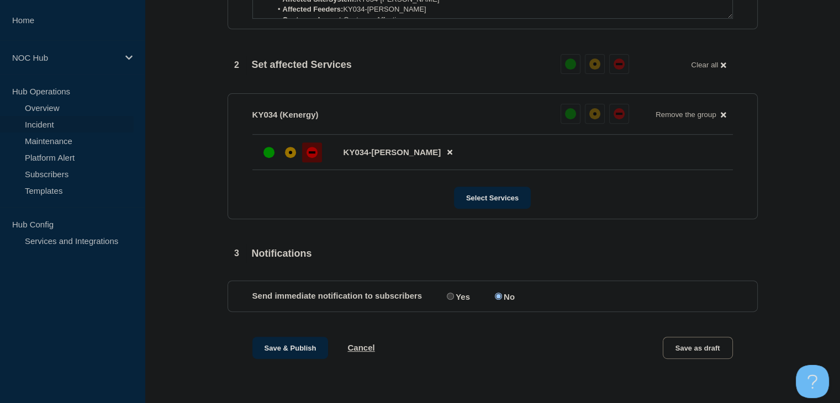
click at [468, 296] on label "Yes" at bounding box center [457, 296] width 26 height 10
click at [454, 296] on input "Yes" at bounding box center [450, 296] width 7 height 7
radio input "true"
radio input "false"
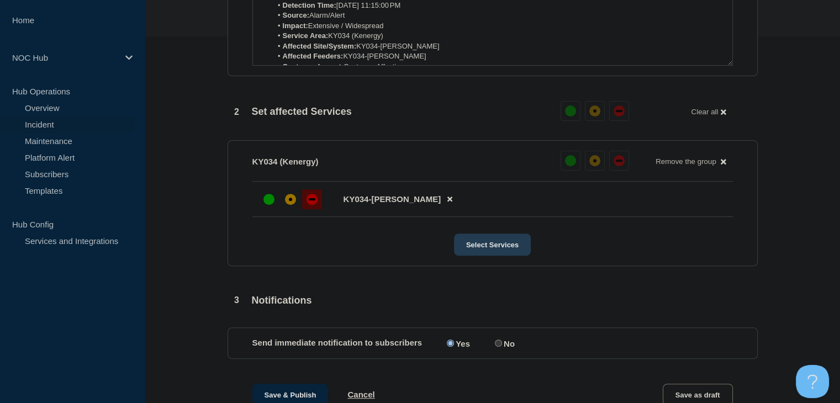
click at [476, 245] on button "Select Services" at bounding box center [492, 244] width 77 height 22
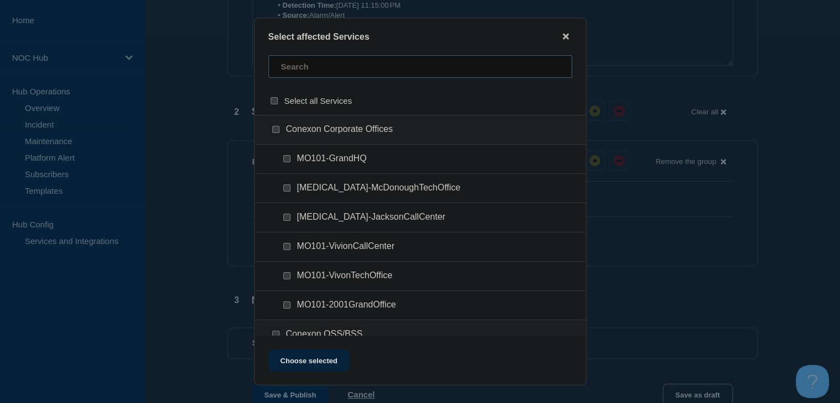
click at [320, 75] on input "text" at bounding box center [420, 66] width 304 height 23
type input "ky034"
click at [275, 132] on input "KY034 (Kenergy) checkbox" at bounding box center [275, 129] width 7 height 7
checkbox input "true"
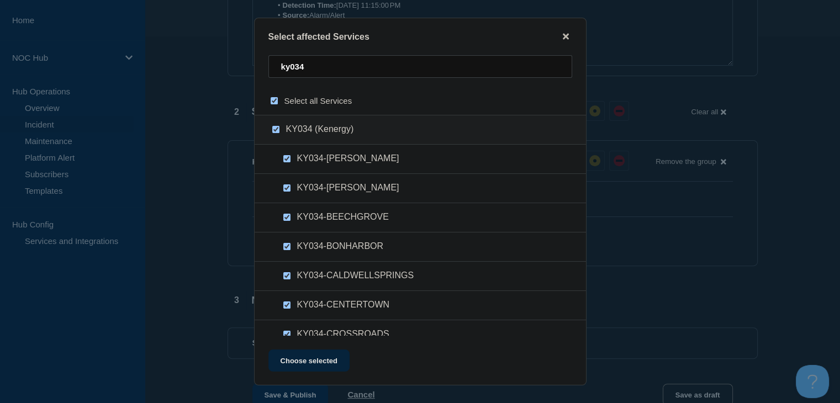
checkbox input "true"
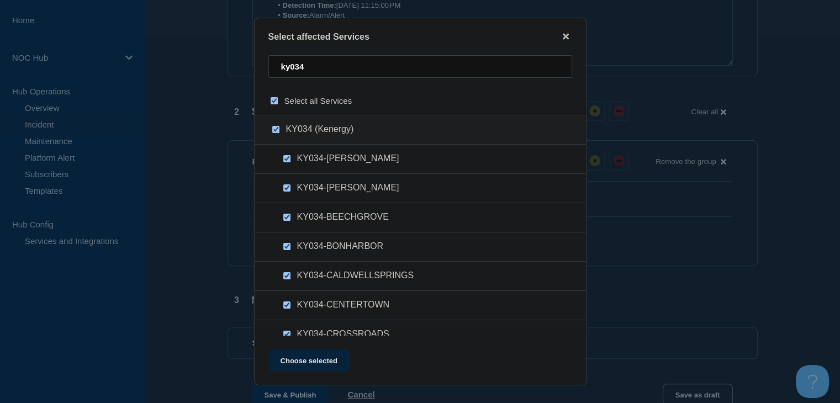
checkbox input "true"
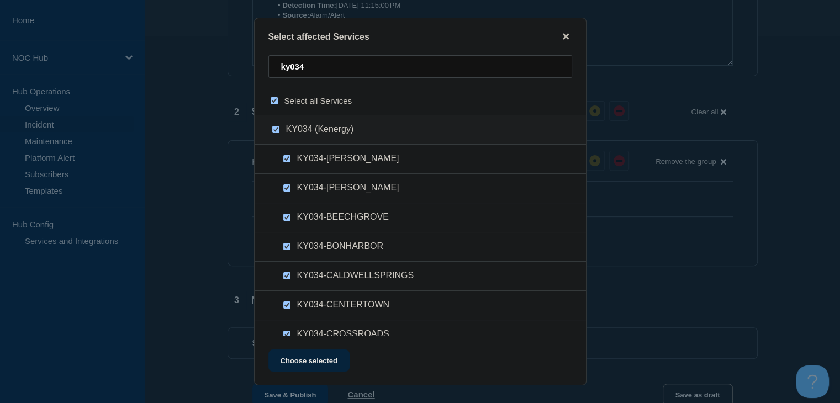
checkbox input "true"
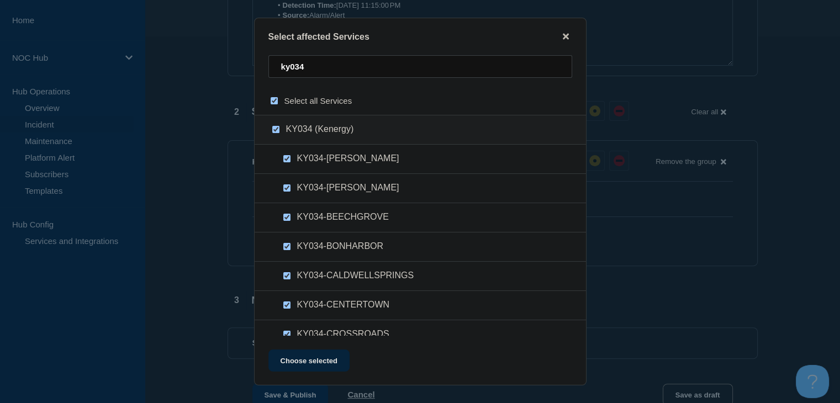
checkbox input "true"
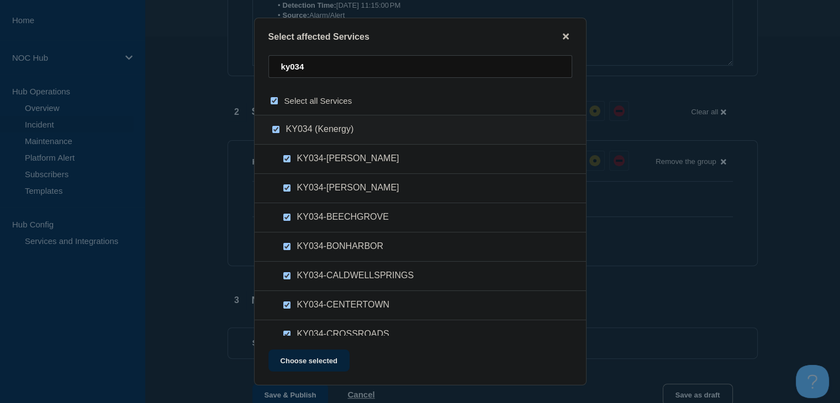
checkbox input "true"
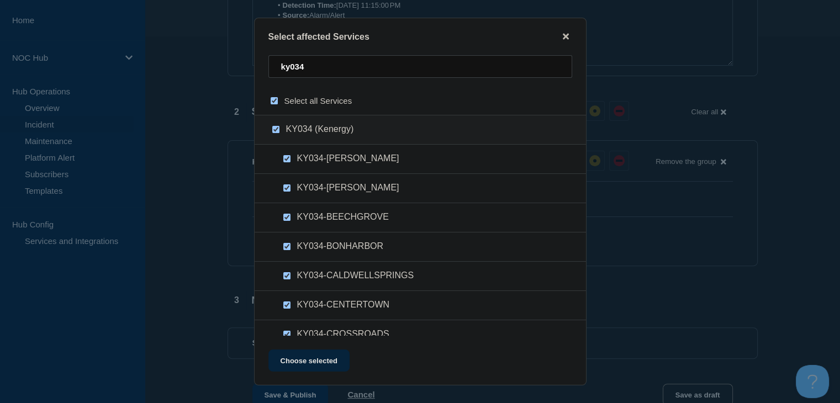
checkbox input "true"
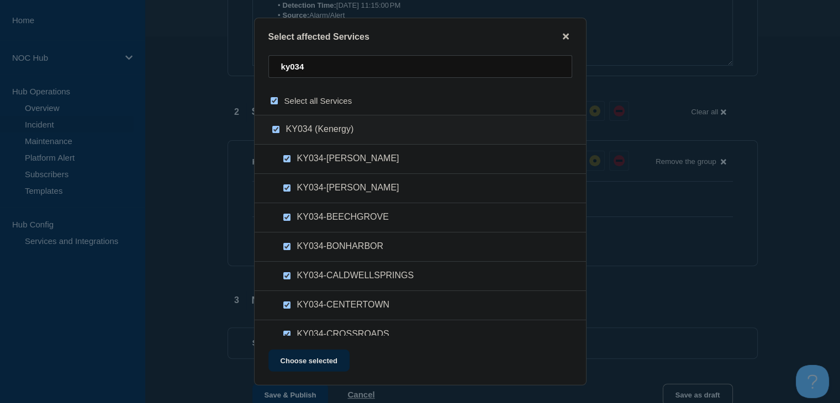
checkbox input "true"
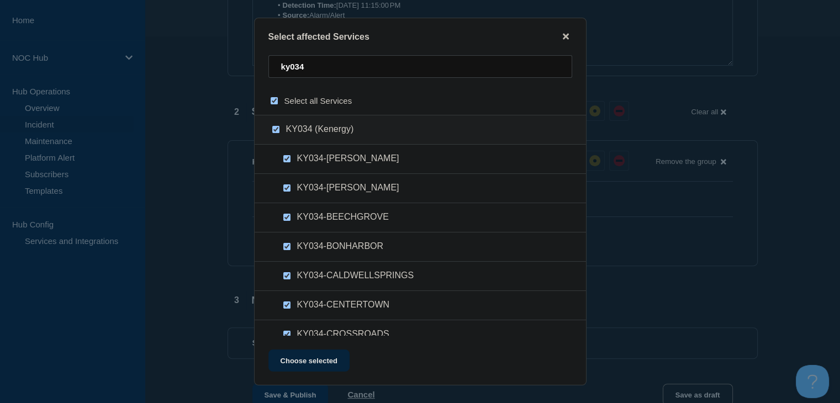
checkbox input "true"
click at [318, 363] on button "Choose selected" at bounding box center [308, 360] width 81 height 22
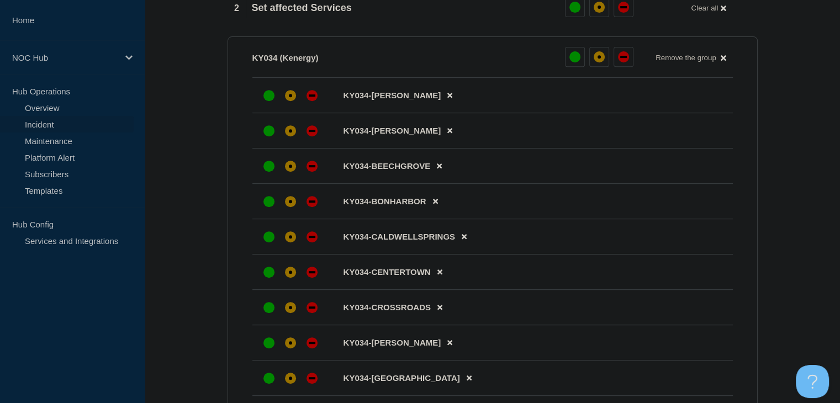
scroll to position [477, 0]
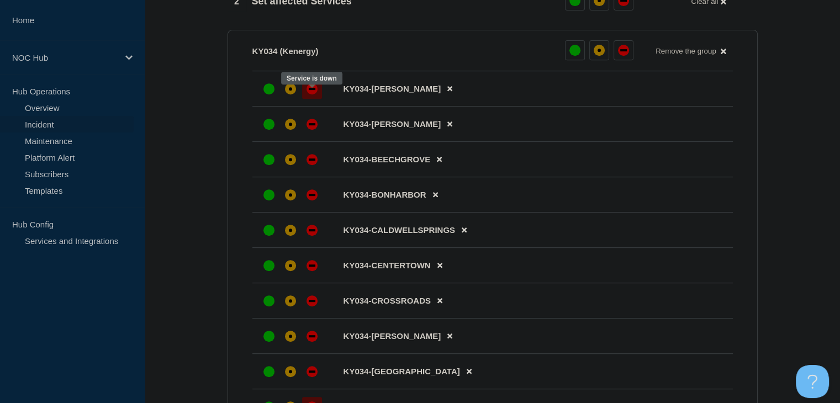
click at [314, 94] on div "down" at bounding box center [311, 88] width 11 height 11
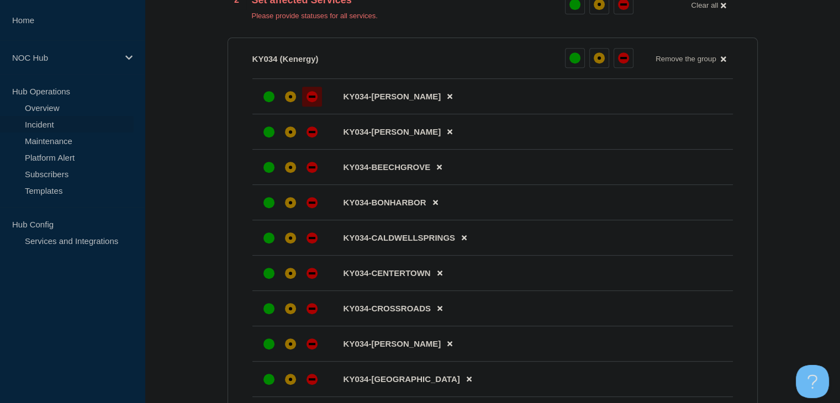
scroll to position [475, 0]
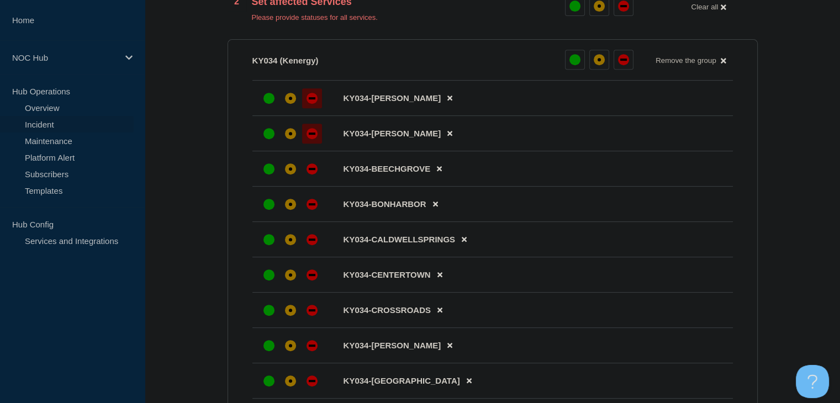
click at [311, 135] on div "down" at bounding box center [312, 133] width 7 height 2
click at [437, 172] on icon at bounding box center [439, 168] width 5 height 7
click at [312, 174] on div "down" at bounding box center [311, 168] width 11 height 11
click at [469, 211] on button at bounding box center [464, 204] width 18 height 22
click at [438, 207] on icon at bounding box center [439, 204] width 5 height 5
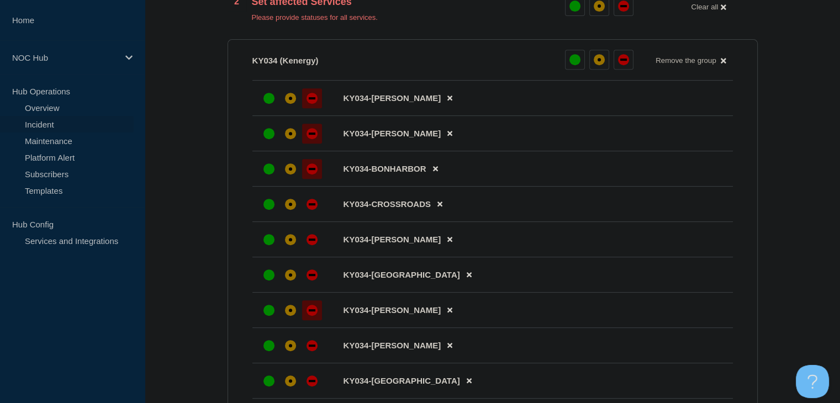
click at [438, 207] on icon at bounding box center [439, 204] width 5 height 5
click at [314, 210] on div "down" at bounding box center [311, 204] width 11 height 11
click at [314, 243] on div at bounding box center [312, 240] width 20 height 20
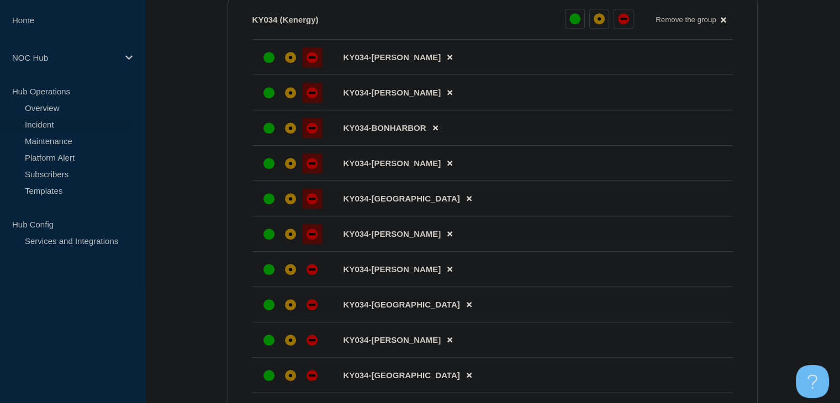
scroll to position [586, 0]
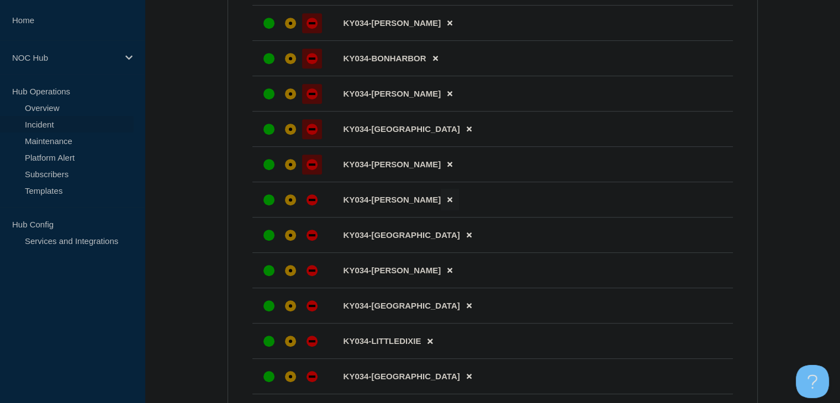
click at [447, 203] on icon at bounding box center [449, 199] width 5 height 7
click at [460, 208] on button at bounding box center [469, 200] width 18 height 22
click at [440, 208] on button at bounding box center [449, 200] width 18 height 22
click at [307, 205] on div "down" at bounding box center [311, 199] width 11 height 11
click at [314, 237] on div at bounding box center [312, 235] width 20 height 20
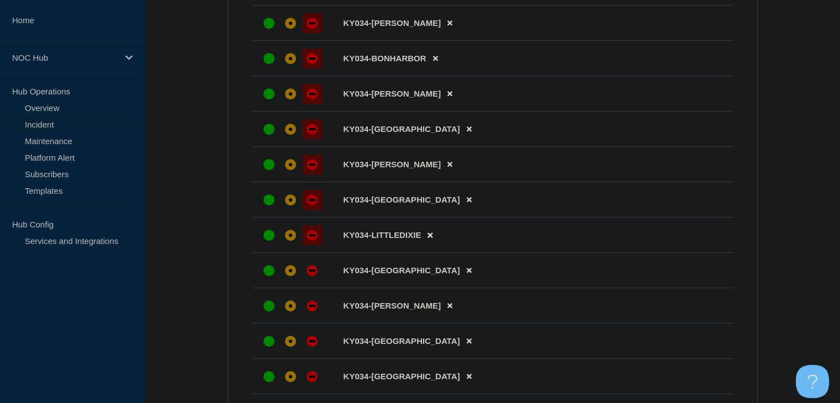
scroll to position [696, 0]
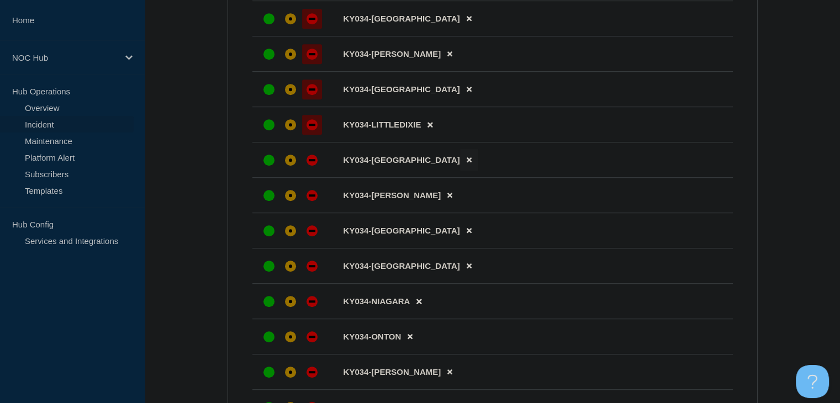
click at [466, 163] on icon at bounding box center [468, 159] width 5 height 7
click at [317, 170] on div at bounding box center [312, 160] width 20 height 20
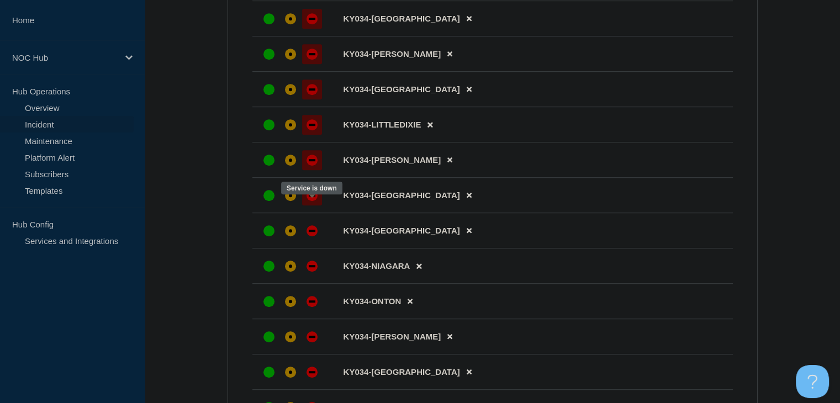
click at [316, 199] on div at bounding box center [312, 195] width 20 height 20
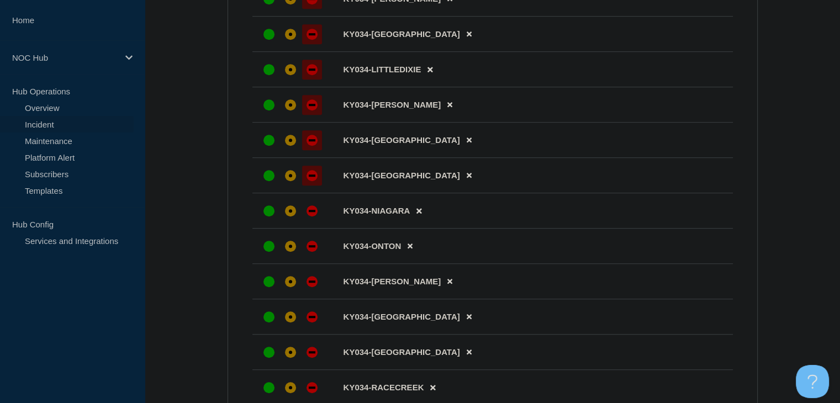
click at [318, 185] on div at bounding box center [312, 176] width 20 height 20
click at [312, 216] on div "down" at bounding box center [311, 210] width 11 height 11
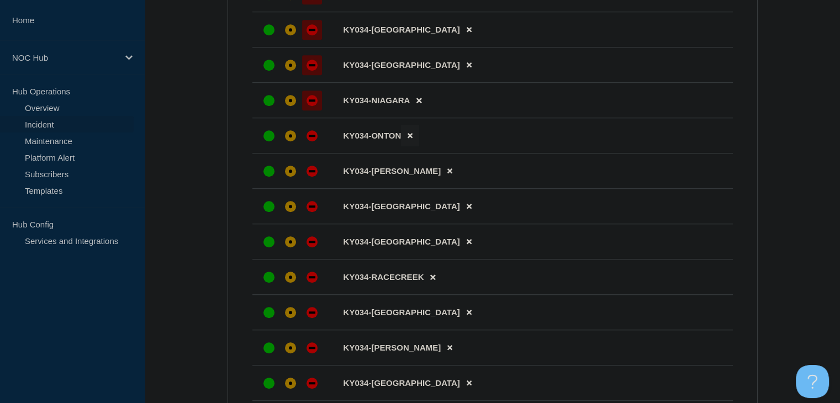
click at [412, 146] on button at bounding box center [410, 136] width 18 height 22
click at [310, 141] on div "down" at bounding box center [311, 135] width 11 height 11
click at [311, 177] on div "down" at bounding box center [311, 171] width 11 height 11
click at [460, 214] on button at bounding box center [469, 206] width 18 height 22
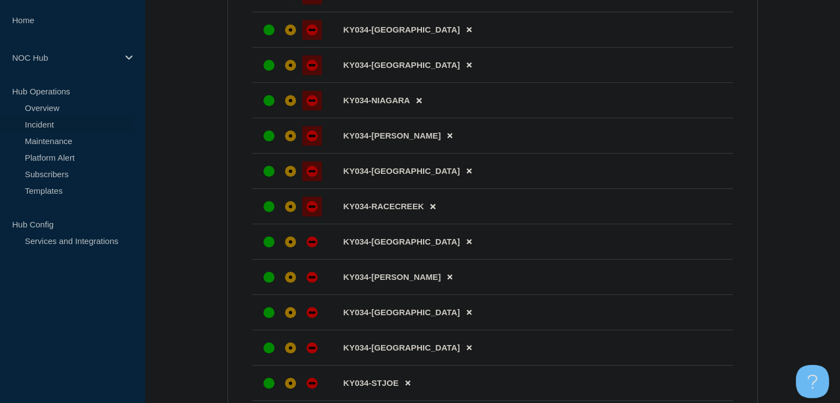
click at [306, 216] on div at bounding box center [312, 207] width 20 height 20
click at [466, 245] on icon at bounding box center [468, 241] width 5 height 7
click at [447, 245] on icon at bounding box center [449, 241] width 5 height 7
click at [314, 249] on div at bounding box center [312, 242] width 20 height 20
click at [466, 280] on icon at bounding box center [468, 277] width 5 height 5
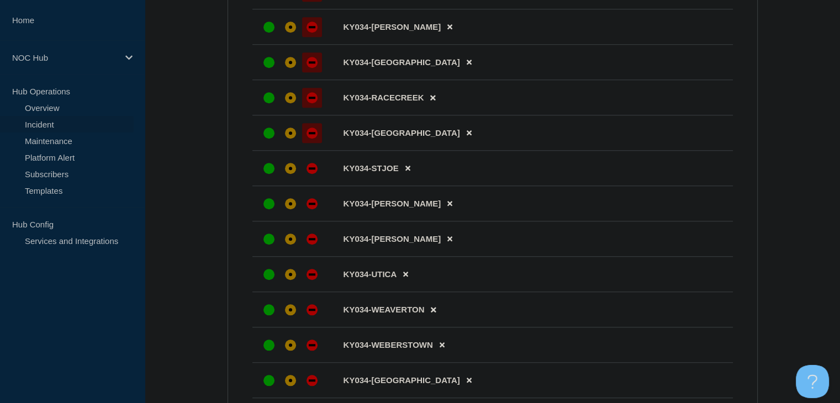
scroll to position [1027, 0]
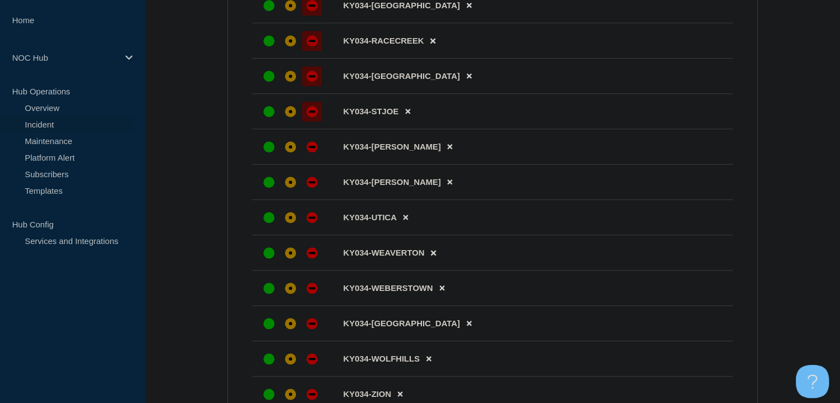
click at [316, 121] on div at bounding box center [312, 112] width 20 height 20
click at [440, 157] on button at bounding box center [449, 147] width 18 height 22
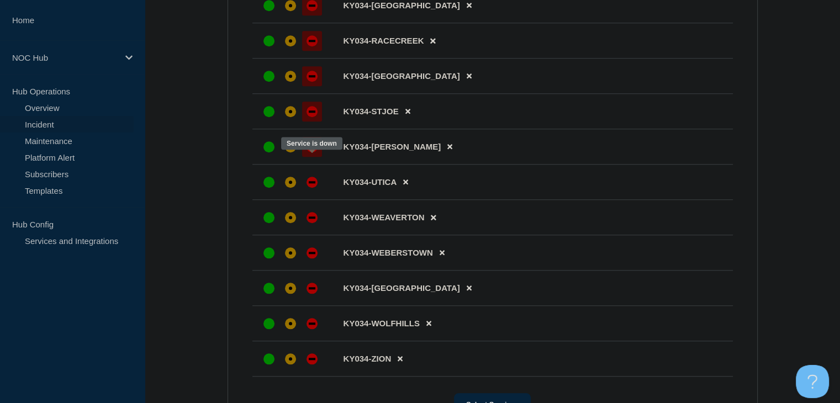
click at [313, 152] on div "down" at bounding box center [311, 146] width 11 height 11
click at [317, 192] on div at bounding box center [312, 182] width 20 height 20
click at [320, 227] on div at bounding box center [312, 218] width 20 height 20
click at [311, 329] on div "down" at bounding box center [311, 323] width 11 height 11
click at [311, 294] on div "down" at bounding box center [311, 288] width 11 height 11
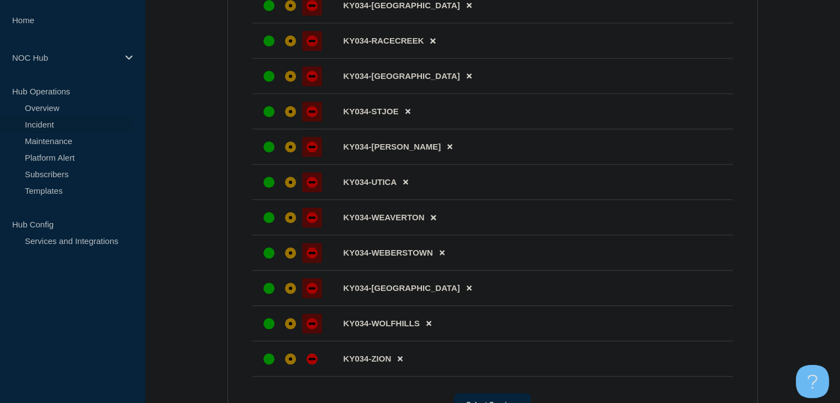
click at [311, 258] on div "down" at bounding box center [311, 252] width 11 height 11
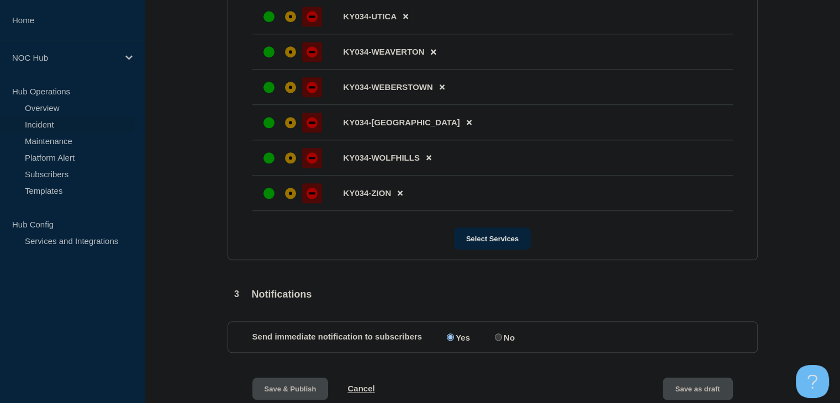
click at [312, 199] on div "down" at bounding box center [311, 193] width 11 height 11
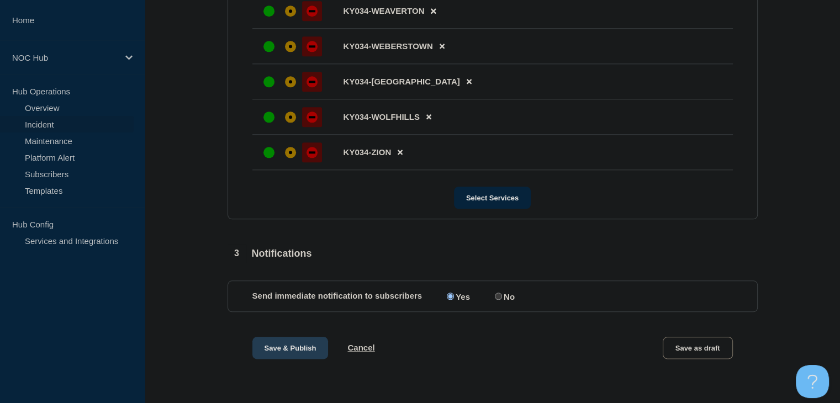
click at [289, 337] on button "Save & Publish" at bounding box center [290, 348] width 76 height 22
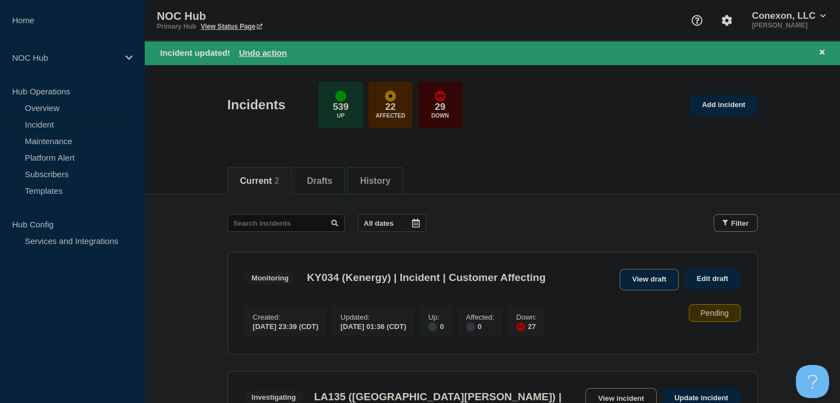
click at [648, 279] on link "View draft" at bounding box center [649, 280] width 60 height 22
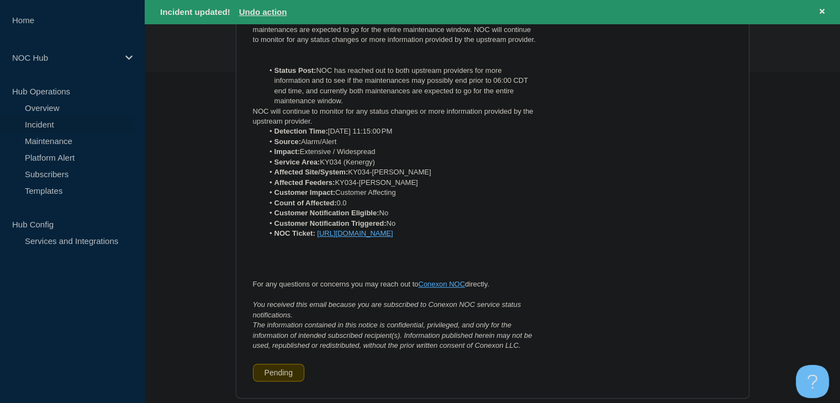
scroll to position [110, 0]
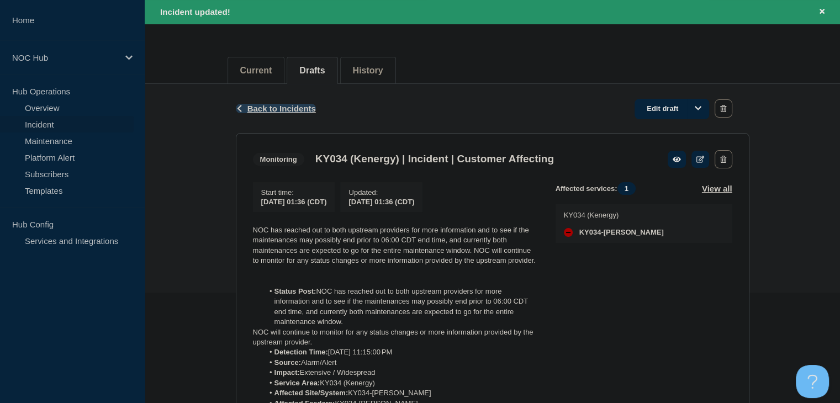
click at [262, 107] on span "Back to Incidents" at bounding box center [281, 108] width 68 height 9
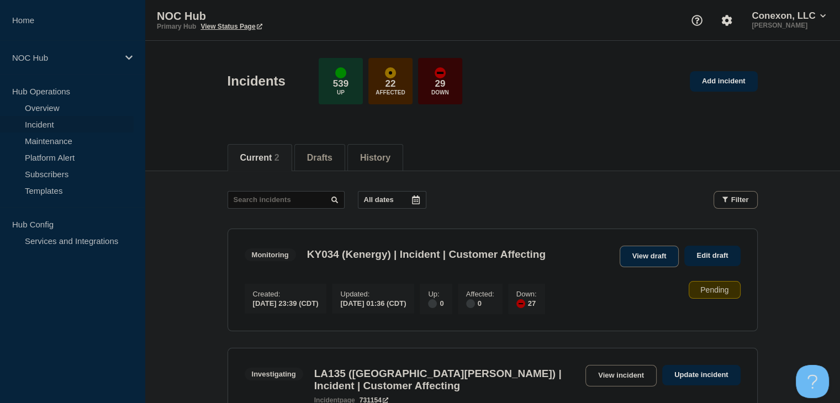
click at [644, 259] on link "View draft" at bounding box center [649, 257] width 60 height 22
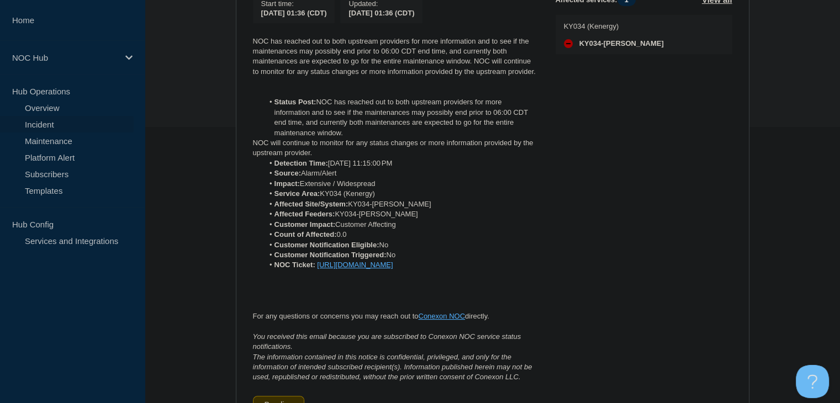
scroll to position [607, 0]
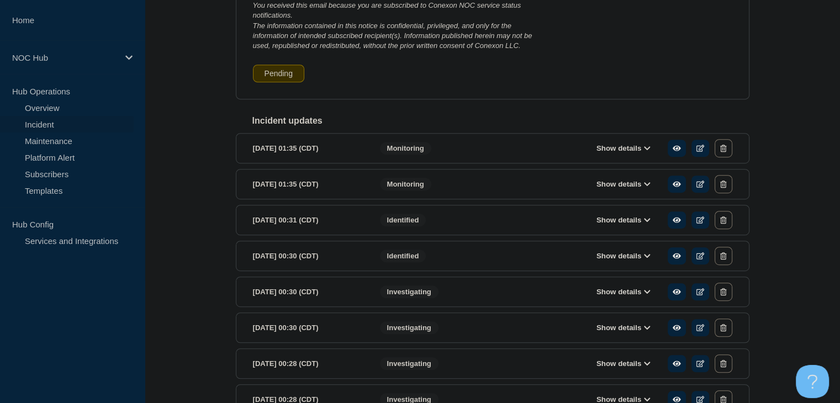
click at [620, 153] on button "Show details" at bounding box center [623, 148] width 61 height 9
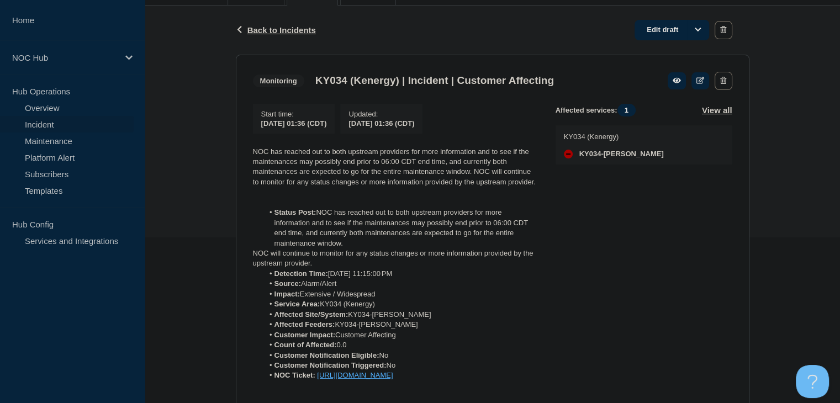
scroll to position [110, 0]
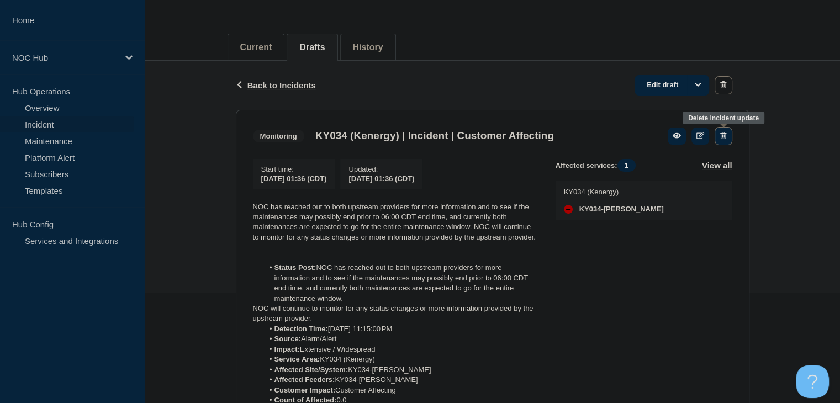
click at [724, 140] on button "button" at bounding box center [722, 136] width 17 height 18
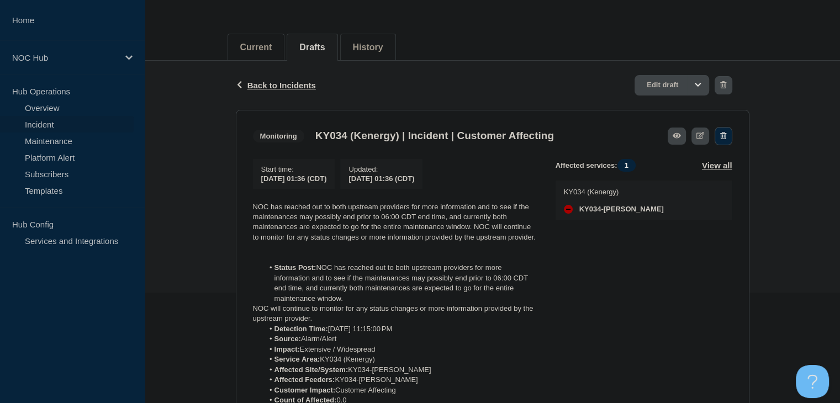
scroll to position [134, 0]
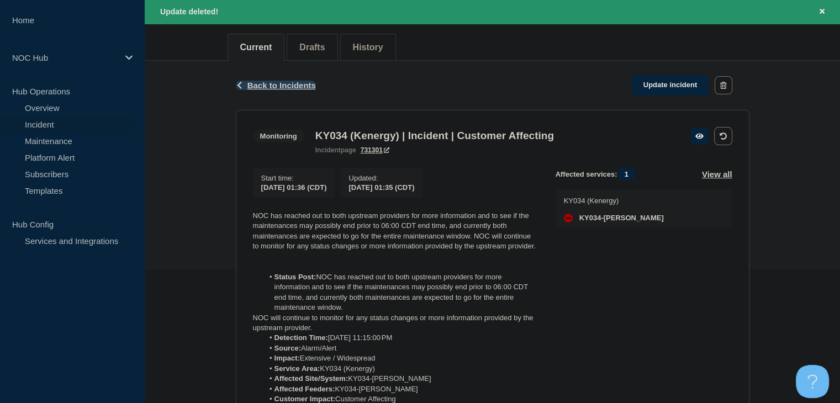
click at [285, 89] on span "Back to Incidents" at bounding box center [281, 85] width 68 height 9
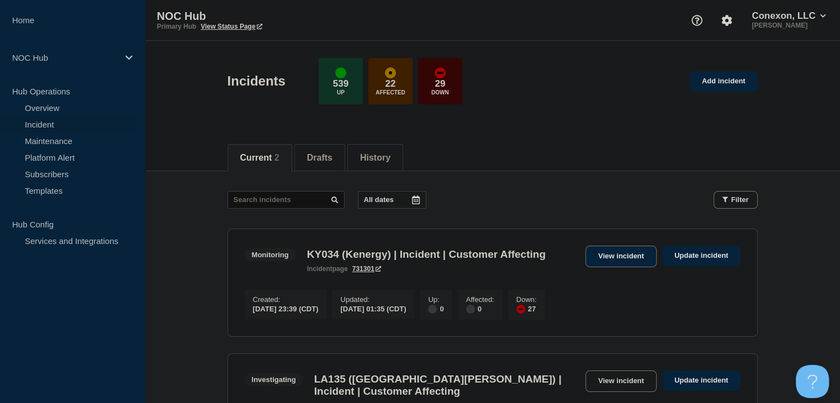
click at [594, 259] on link "View incident" at bounding box center [620, 257] width 71 height 22
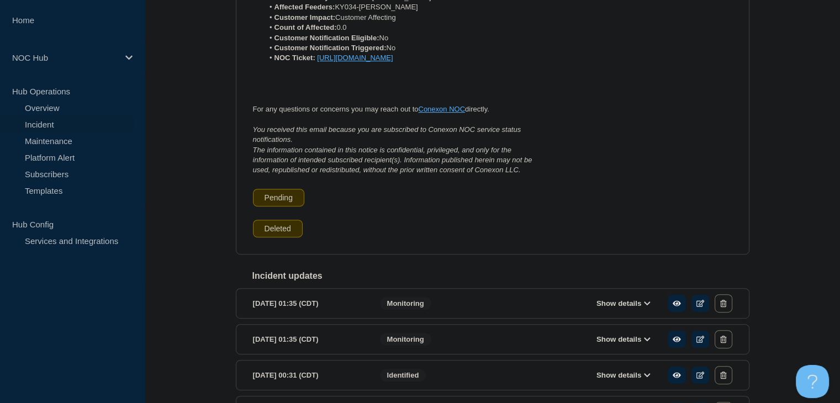
scroll to position [662, 0]
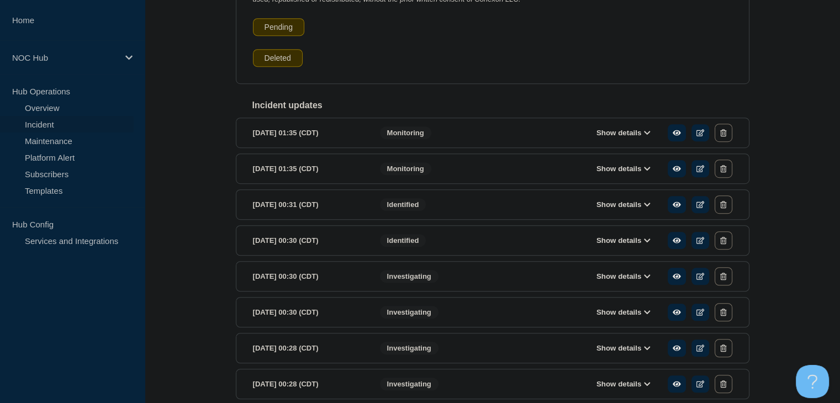
click at [611, 137] on button "Show details" at bounding box center [623, 132] width 61 height 9
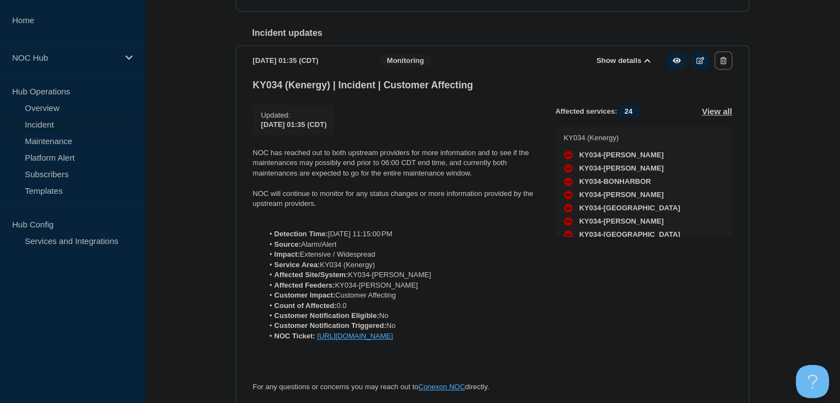
scroll to position [718, 0]
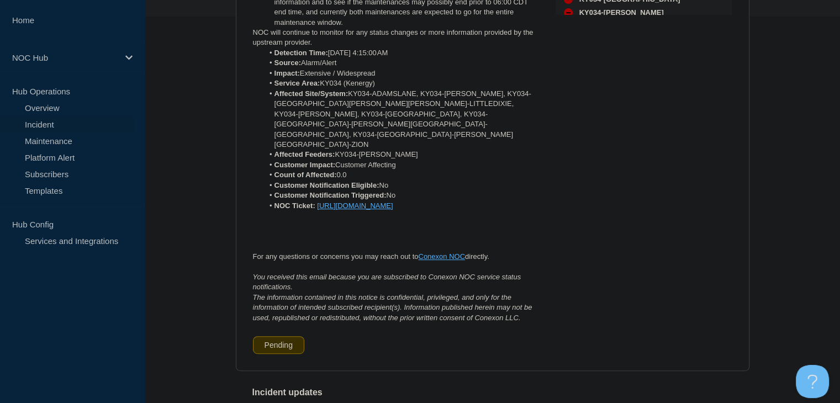
scroll to position [718, 0]
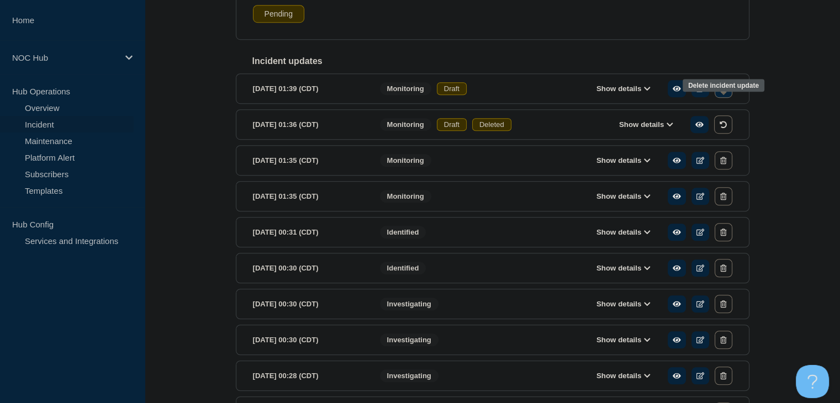
click at [720, 98] on button "button" at bounding box center [722, 88] width 17 height 18
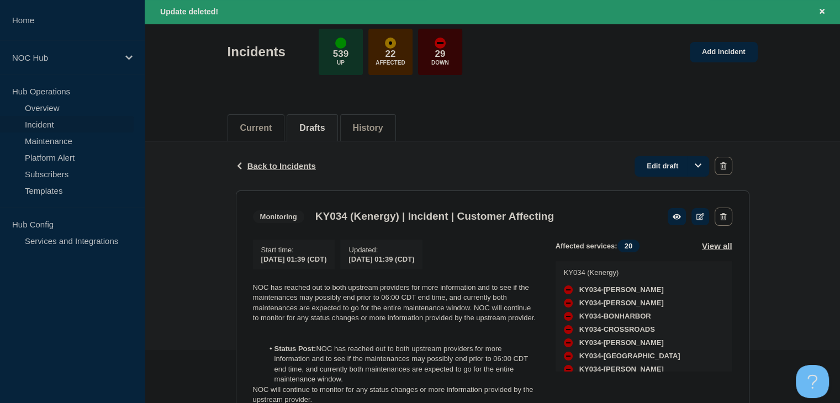
scroll to position [0, 0]
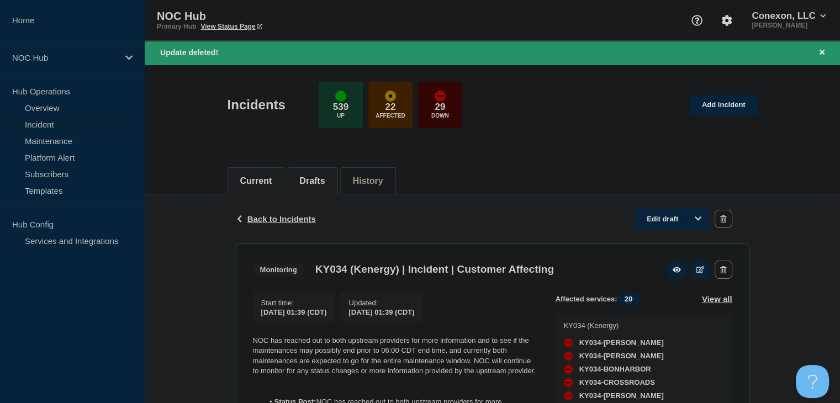
click at [263, 180] on button "Current" at bounding box center [256, 181] width 32 height 10
